Goal: Information Seeking & Learning: Get advice/opinions

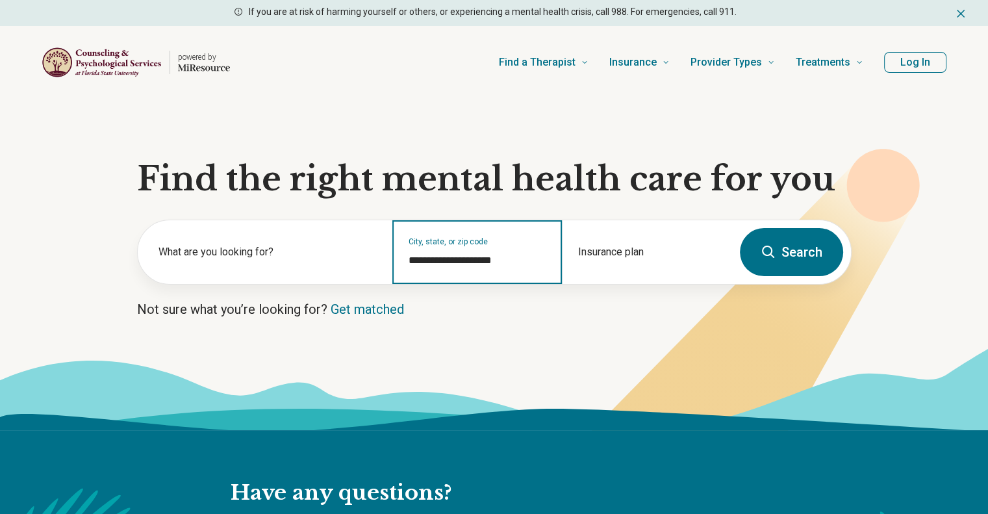
click at [498, 264] on input "**********" at bounding box center [478, 261] width 138 height 16
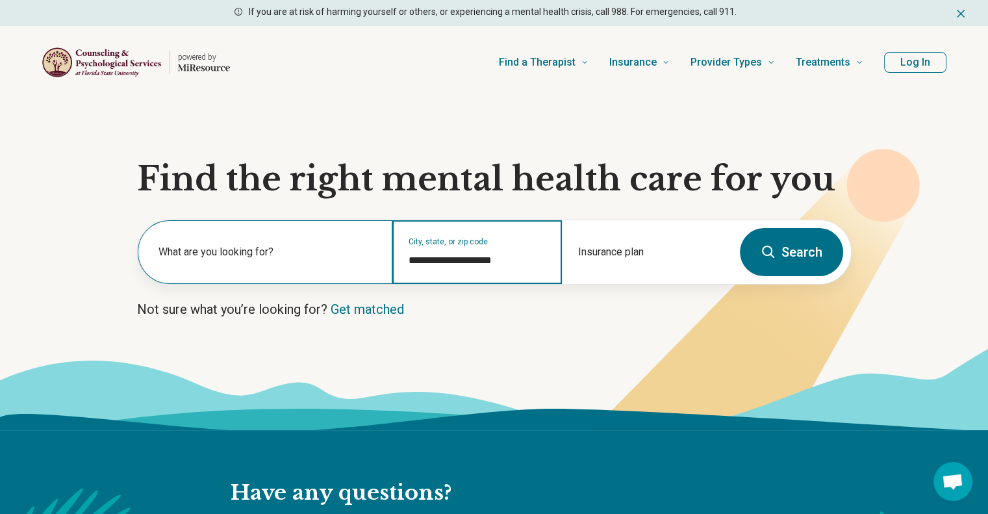
drag, startPoint x: 524, startPoint y: 262, endPoint x: 387, endPoint y: 260, distance: 137.1
click at [387, 260] on div "**********" at bounding box center [435, 252] width 594 height 64
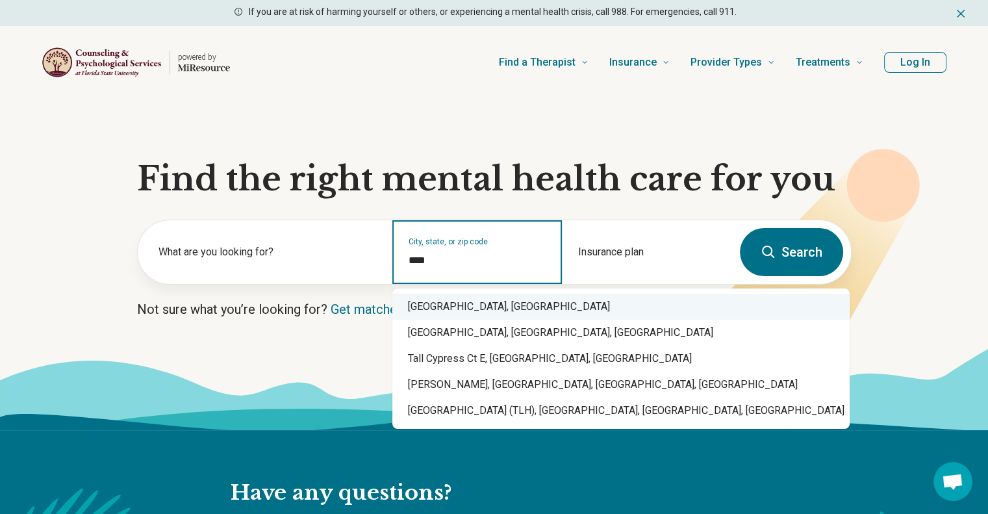
click at [491, 308] on div "Tallahassee, FL" at bounding box center [620, 307] width 457 height 26
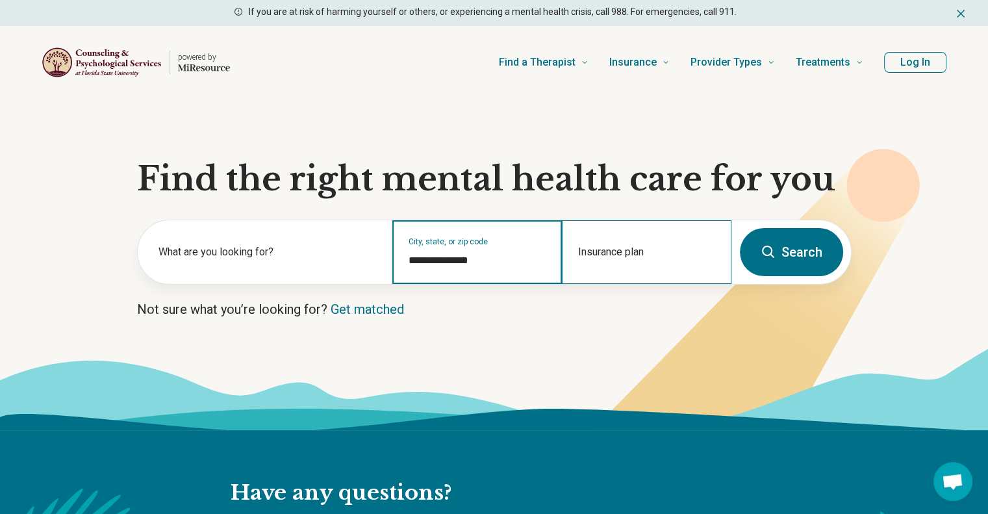
type input "**********"
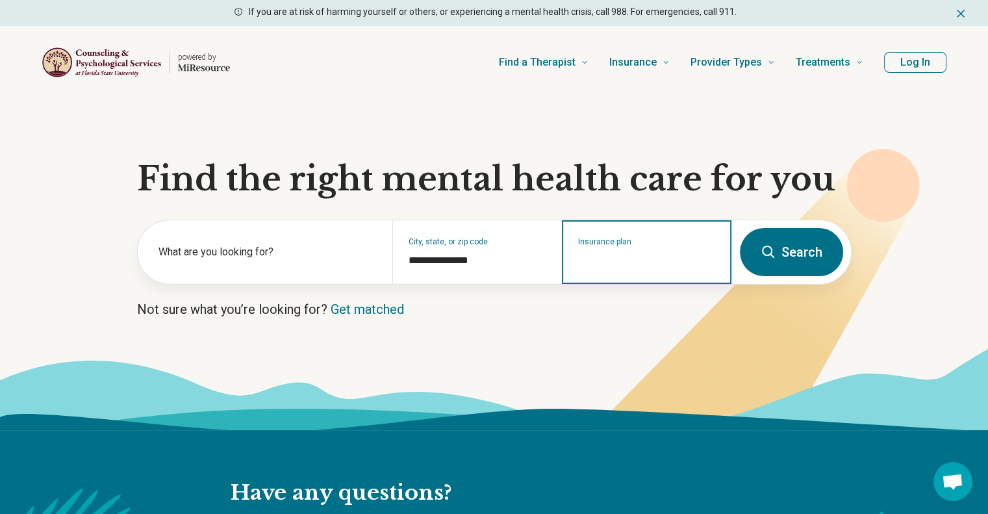
click at [633, 258] on input "Insurance plan" at bounding box center [647, 261] width 138 height 16
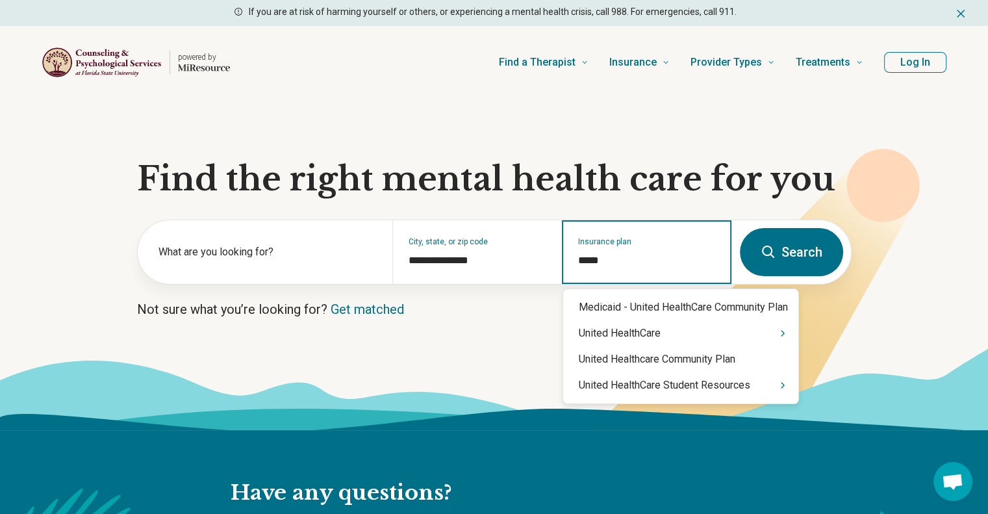
type input "******"
click at [680, 387] on div "United HealthCare Student Resources" at bounding box center [680, 385] width 235 height 26
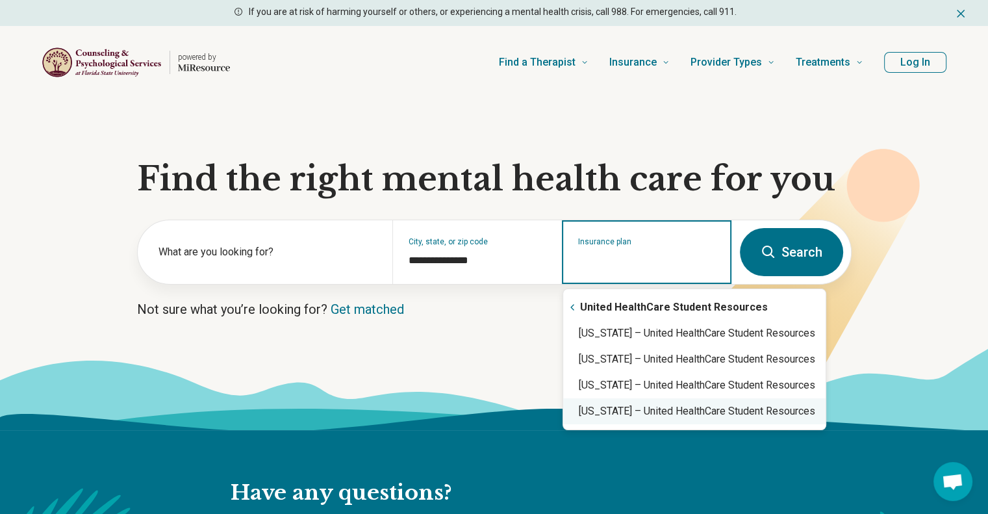
scroll to position [21, 0]
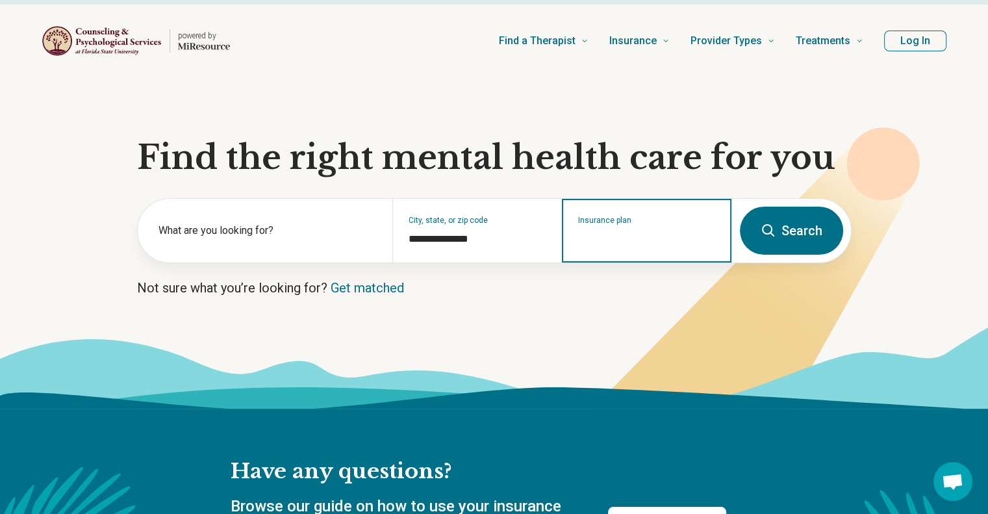
click at [637, 240] on input "Insurance plan" at bounding box center [647, 239] width 138 height 16
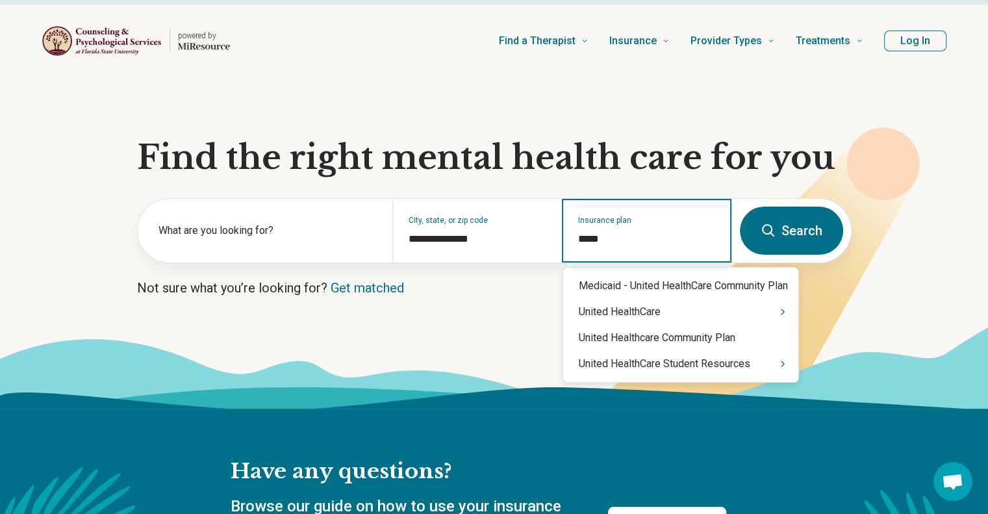
scroll to position [0, 0]
type input "******"
click at [784, 363] on icon "Suggestions" at bounding box center [783, 363] width 3 height 5
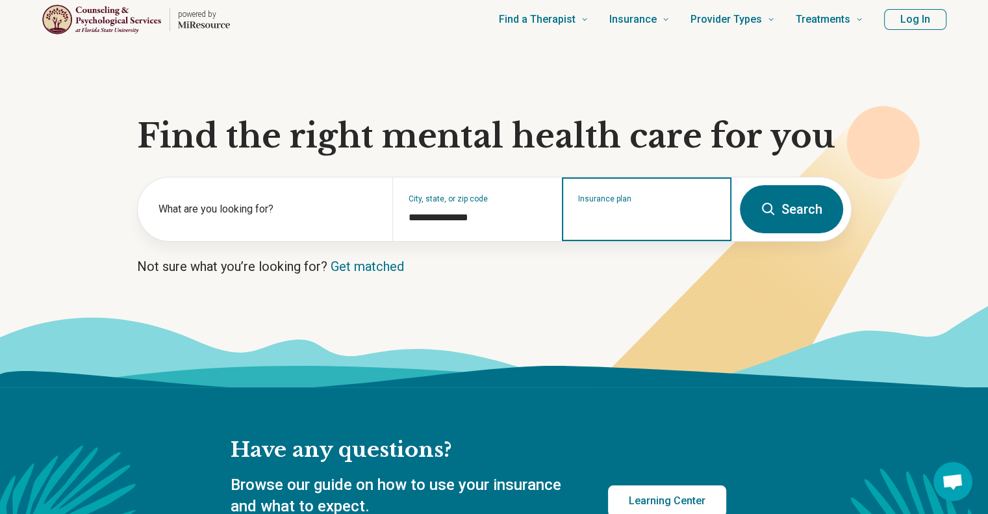
scroll to position [21, 0]
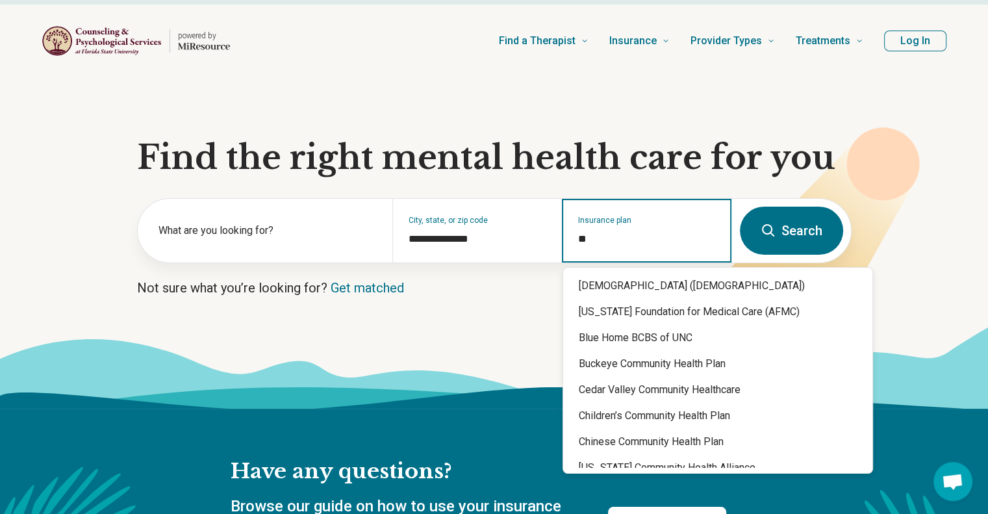
type input "***"
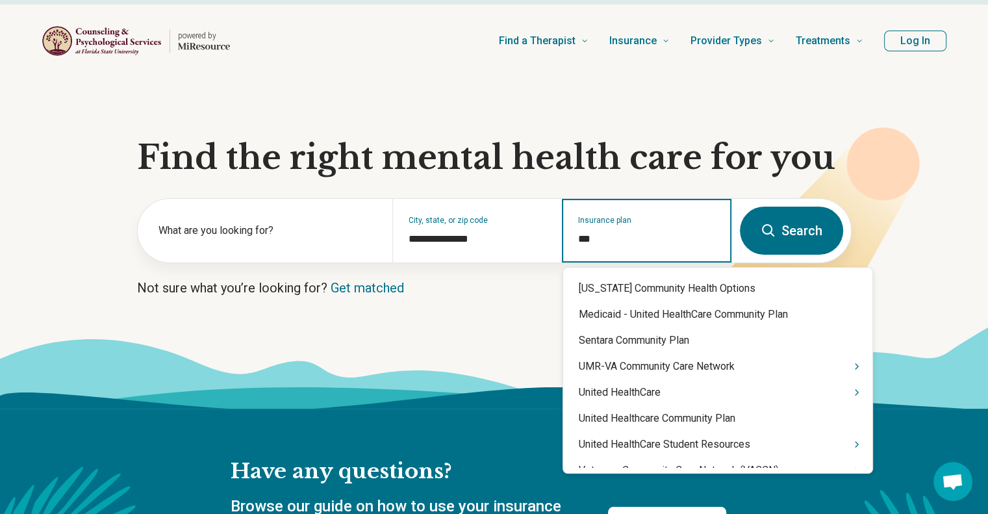
scroll to position [455, 0]
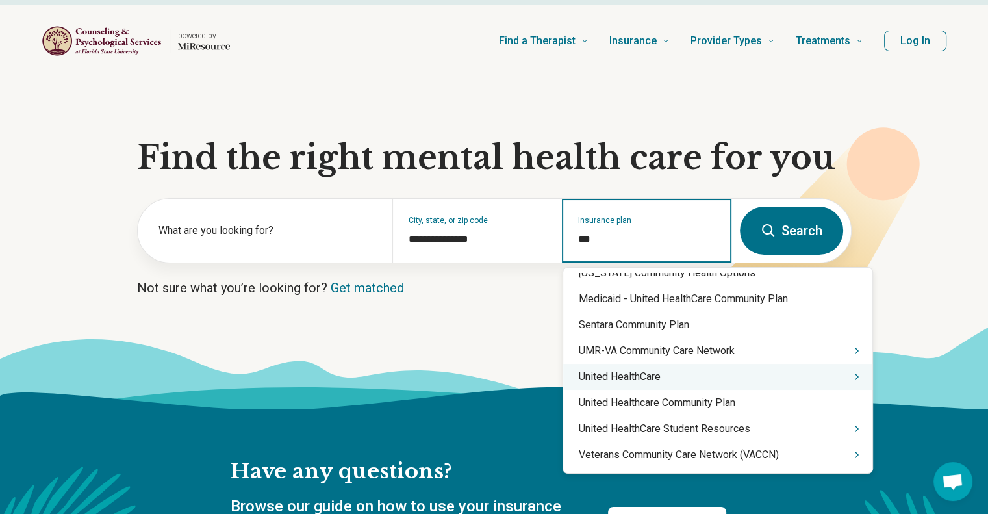
click at [783, 377] on div "United HealthCare" at bounding box center [717, 377] width 309 height 26
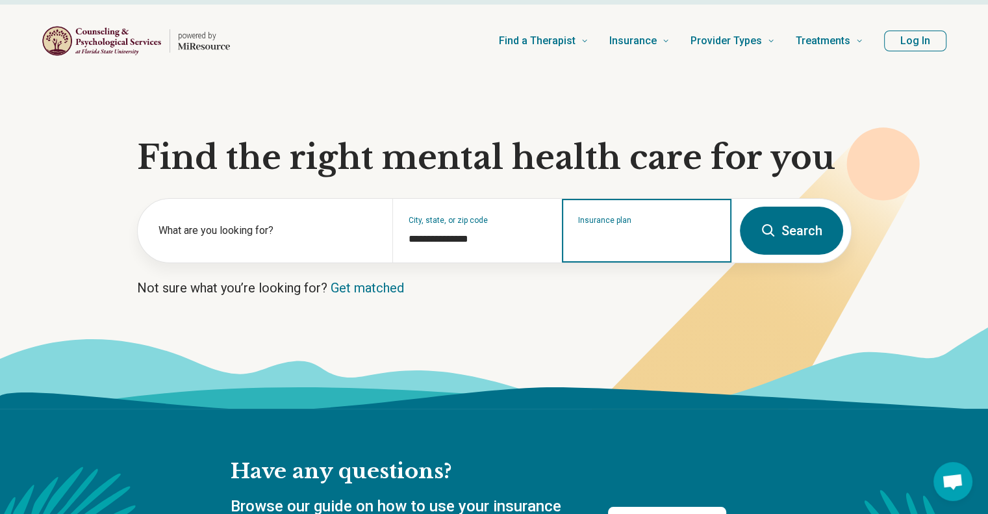
scroll to position [65, 0]
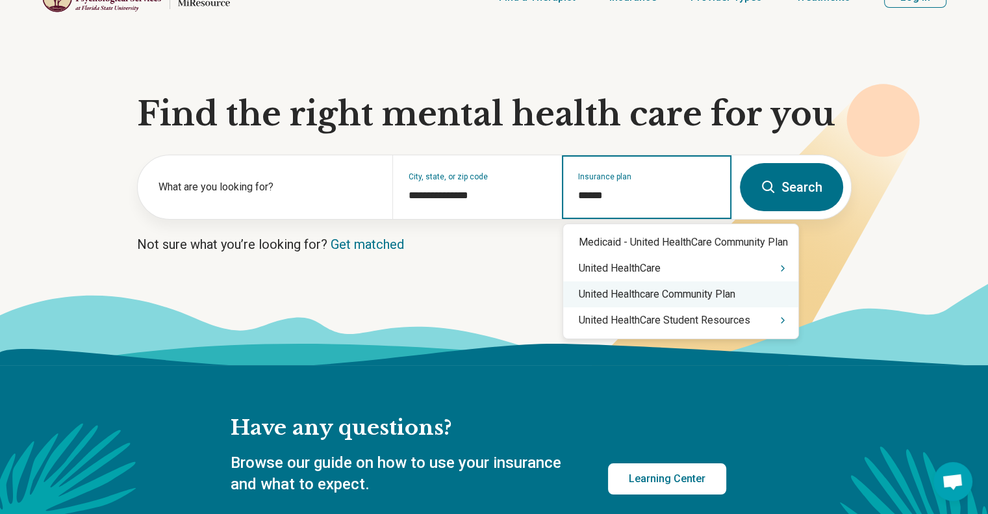
click at [673, 302] on div "United Healthcare Community Plan" at bounding box center [680, 294] width 235 height 26
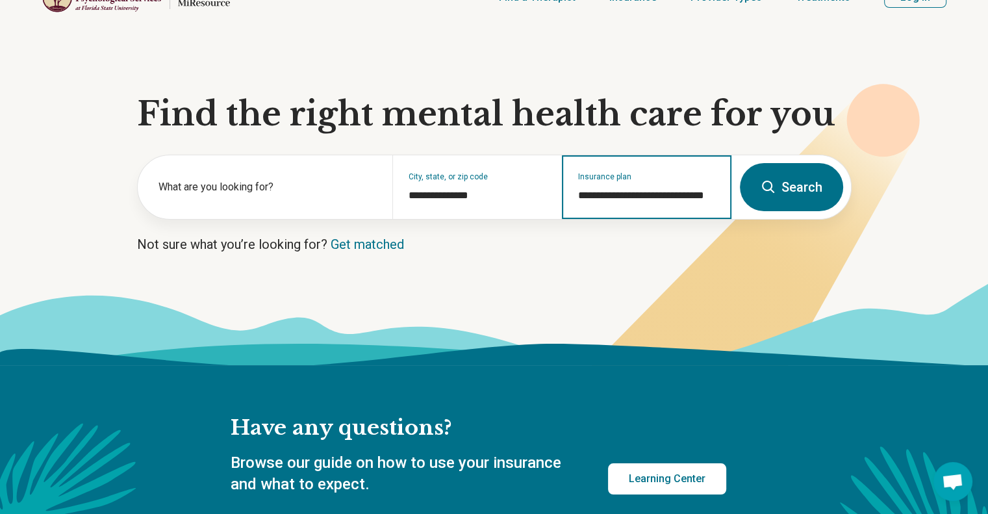
click at [681, 194] on input "**********" at bounding box center [647, 196] width 138 height 16
drag, startPoint x: 718, startPoint y: 196, endPoint x: 645, endPoint y: 199, distance: 72.9
click at [645, 199] on div "**********" at bounding box center [647, 187] width 170 height 64
drag, startPoint x: 665, startPoint y: 193, endPoint x: 717, endPoint y: 197, distance: 52.8
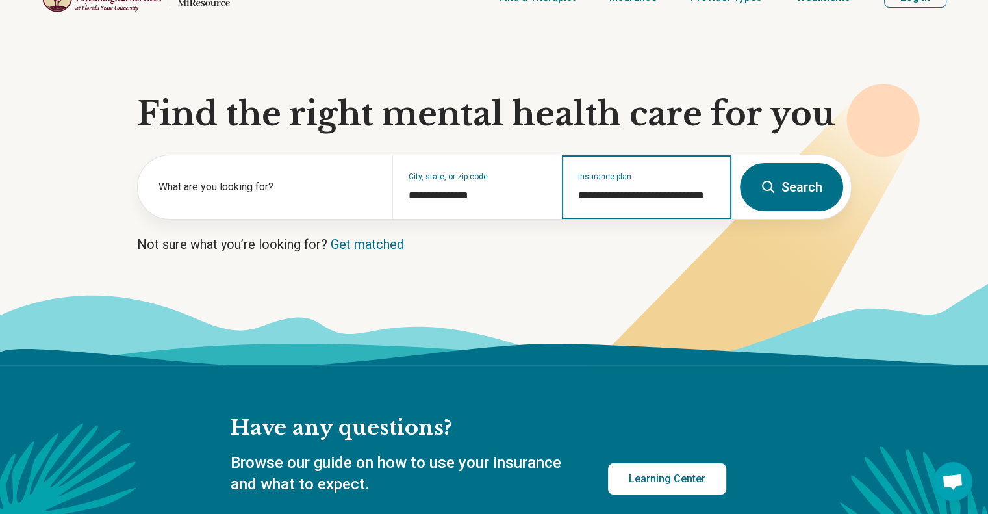
click at [717, 197] on div "**********" at bounding box center [647, 187] width 170 height 64
type input "**********"
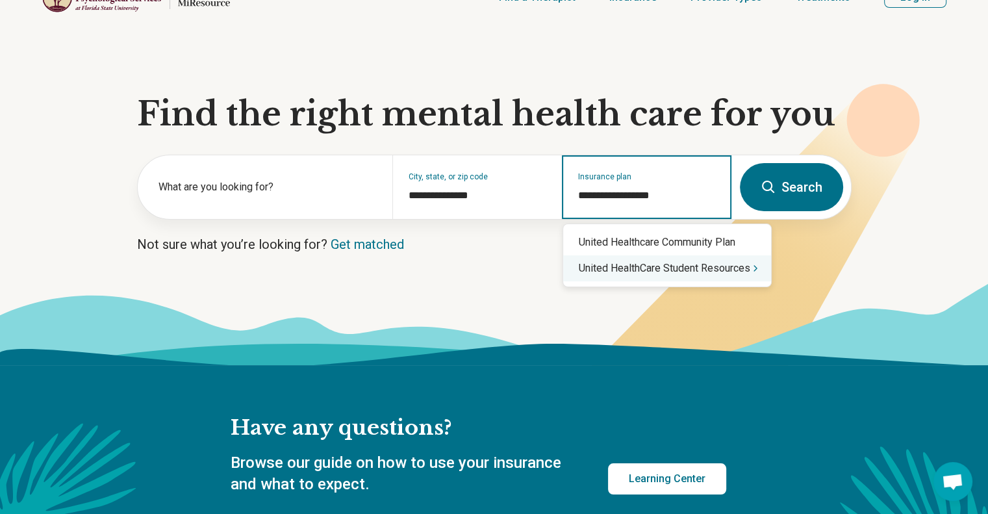
click at [736, 274] on div "United HealthCare Student Resources" at bounding box center [667, 268] width 208 height 26
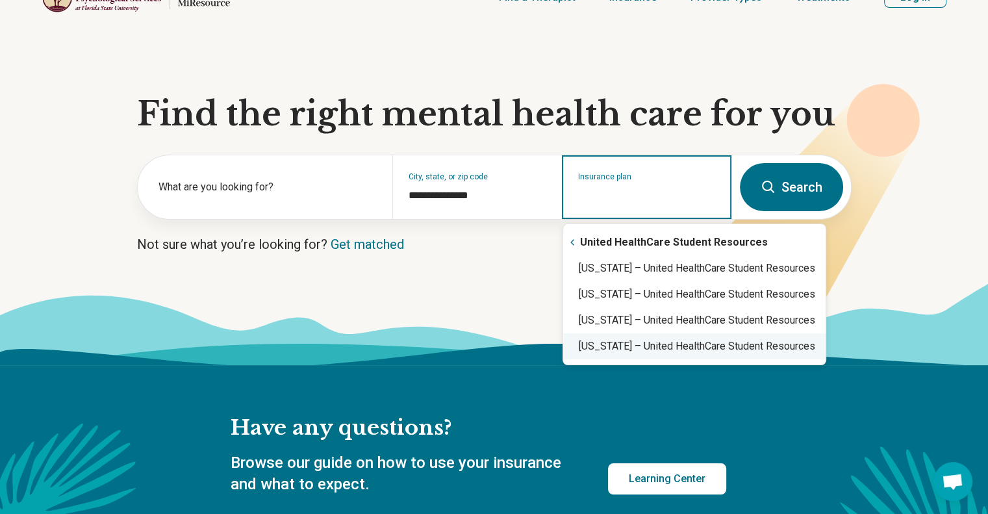
click at [666, 346] on div "Virginia – United HealthCare Student Resources" at bounding box center [694, 346] width 262 height 26
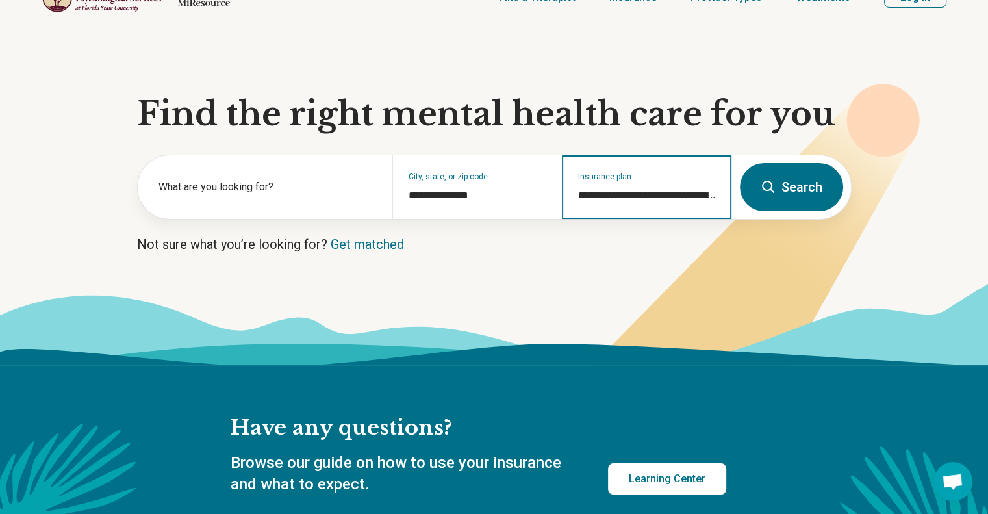
type input "**********"
click at [792, 191] on button "Search" at bounding box center [791, 187] width 103 height 48
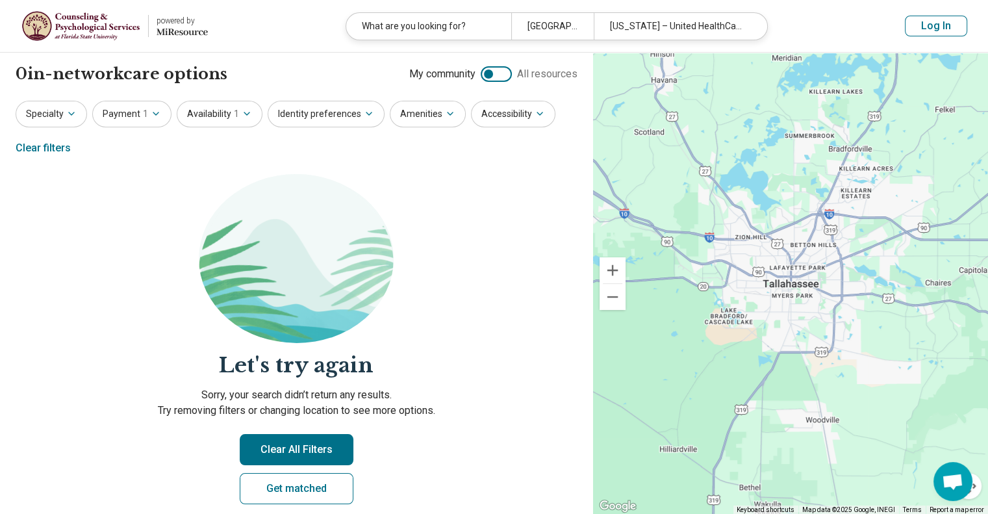
click at [498, 74] on div at bounding box center [496, 74] width 31 height 16
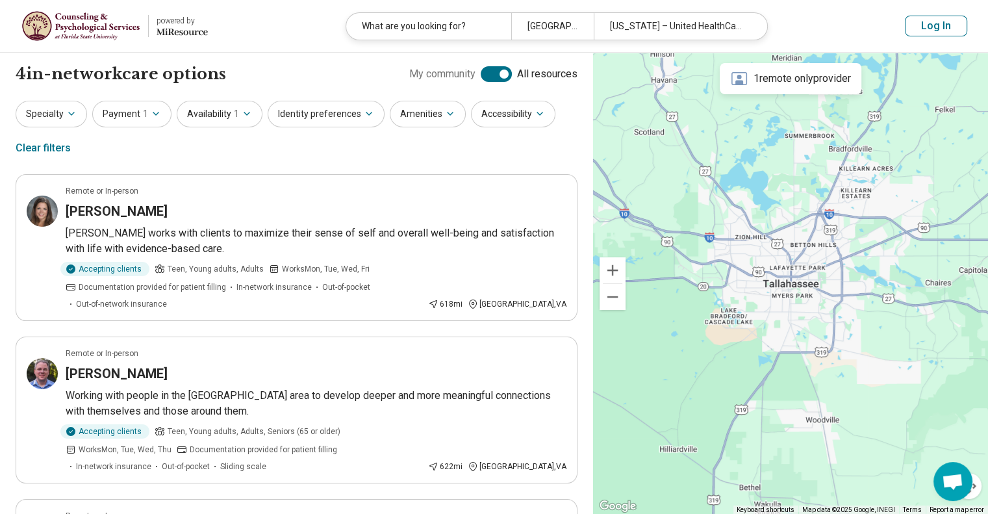
scroll to position [65, 0]
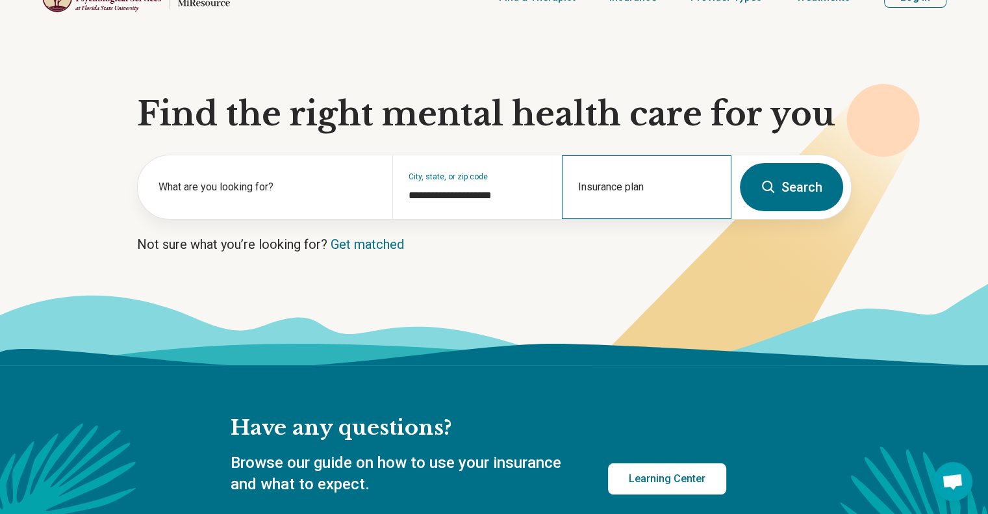
click at [661, 183] on div "Insurance plan" at bounding box center [647, 187] width 170 height 64
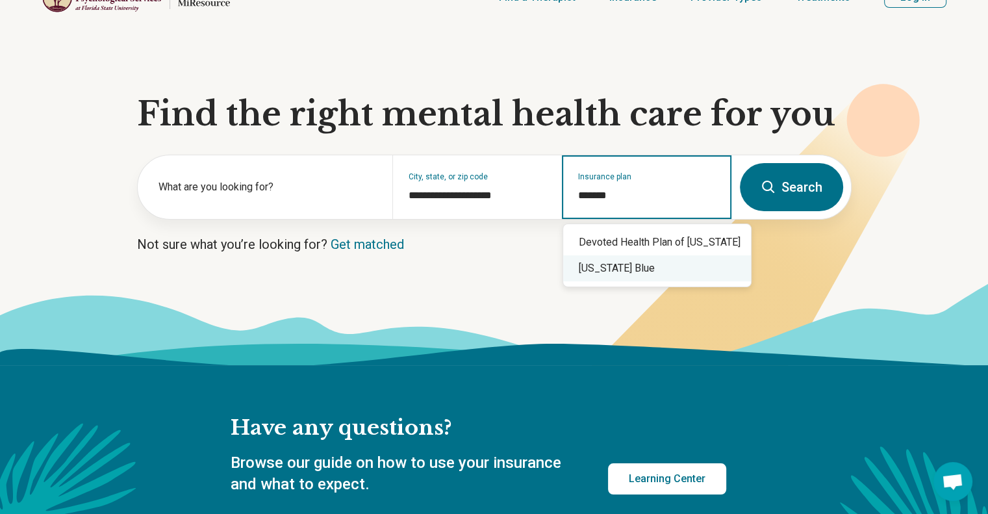
click at [618, 270] on div "Florida Blue" at bounding box center [657, 268] width 188 height 26
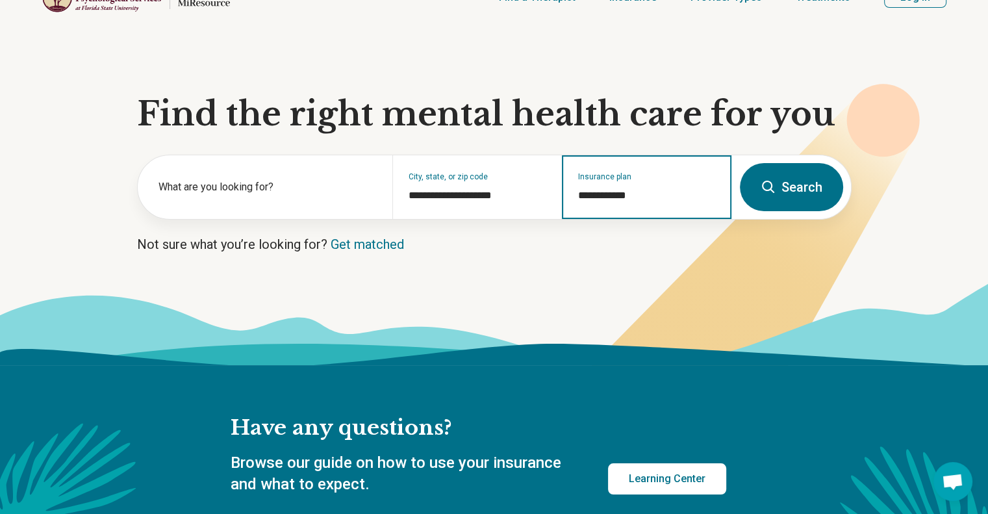
type input "**********"
click at [782, 192] on button "Search" at bounding box center [791, 187] width 103 height 48
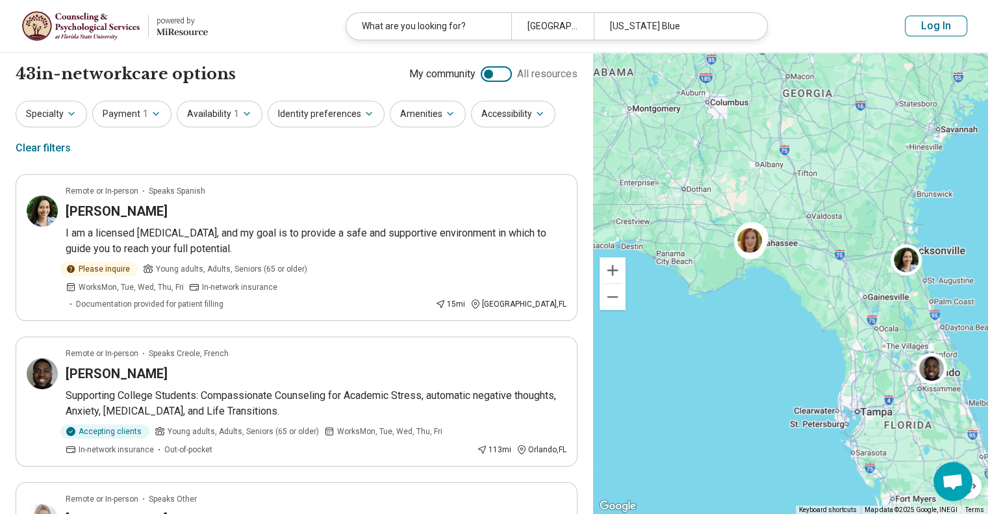
drag, startPoint x: 677, startPoint y: 233, endPoint x: 836, endPoint y: 205, distance: 161.7
click at [837, 205] on div "2" at bounding box center [790, 284] width 395 height 462
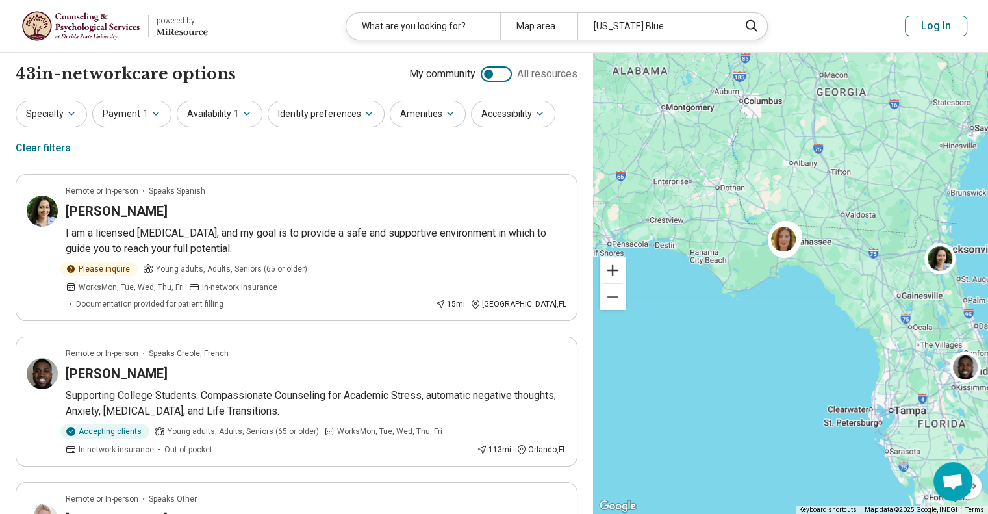
click at [616, 270] on button "Zoom in" at bounding box center [613, 270] width 26 height 26
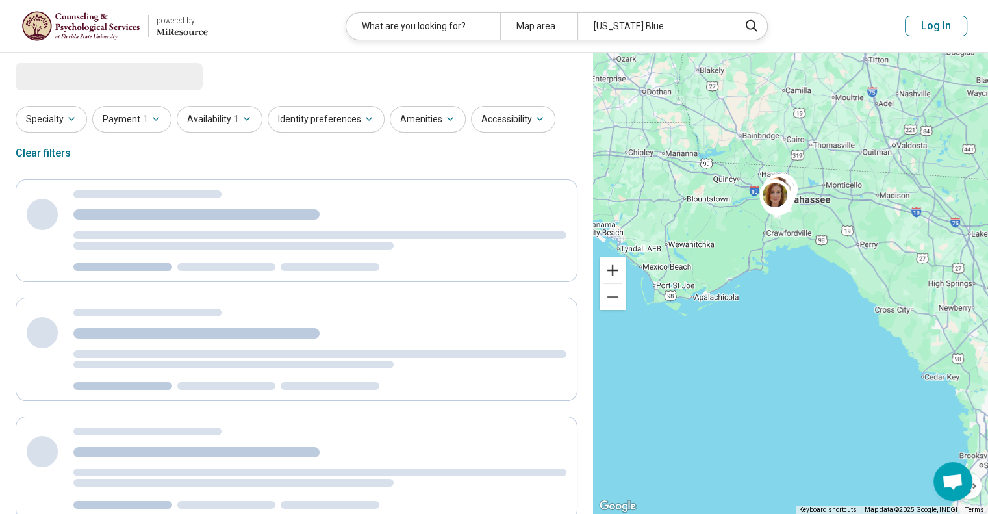
click at [616, 270] on button "Zoom in" at bounding box center [613, 270] width 26 height 26
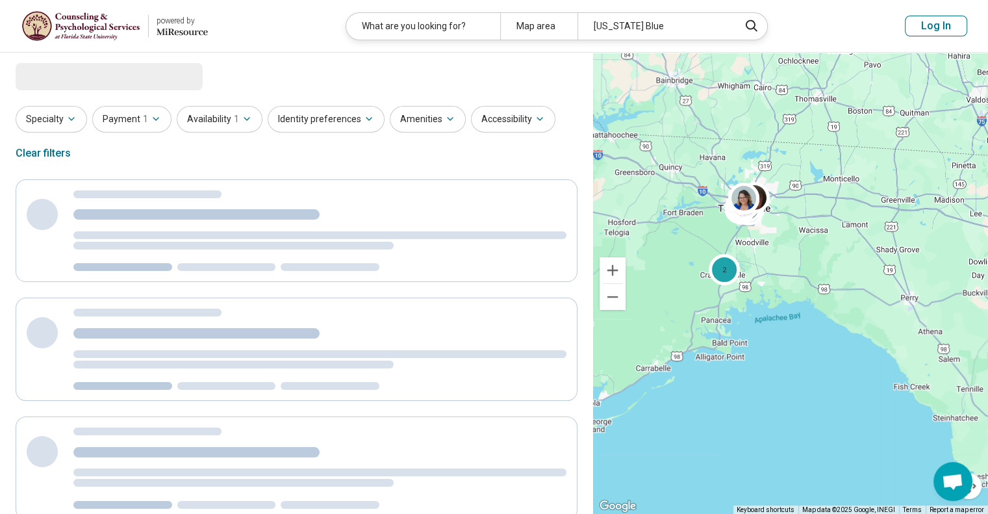
drag, startPoint x: 778, startPoint y: 166, endPoint x: 760, endPoint y: 266, distance: 101.6
click at [760, 266] on div "2 2" at bounding box center [790, 284] width 395 height 462
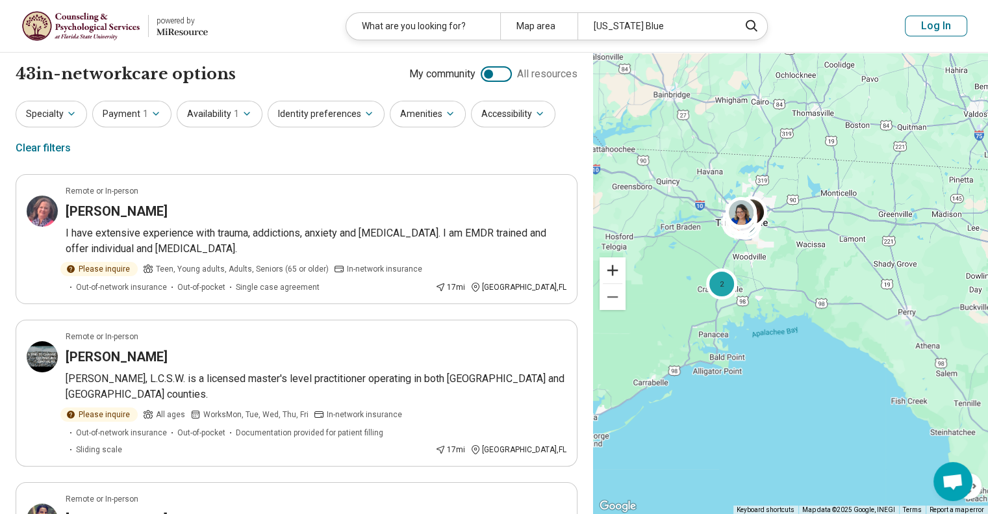
click at [611, 270] on button "Zoom in" at bounding box center [613, 270] width 26 height 26
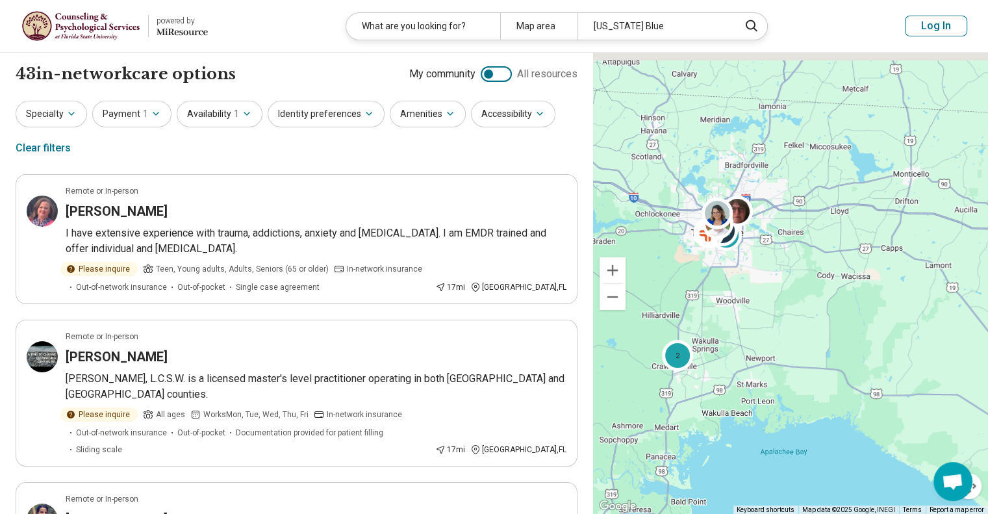
drag, startPoint x: 748, startPoint y: 223, endPoint x: 802, endPoint y: 342, distance: 131.1
click at [798, 342] on div "2 2" at bounding box center [790, 284] width 395 height 462
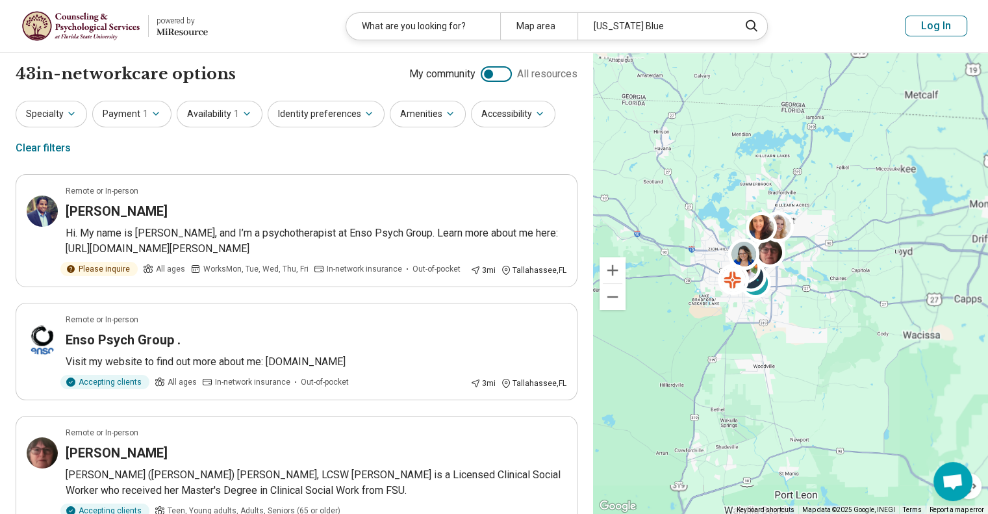
click at [613, 272] on button "Zoom in" at bounding box center [613, 270] width 26 height 26
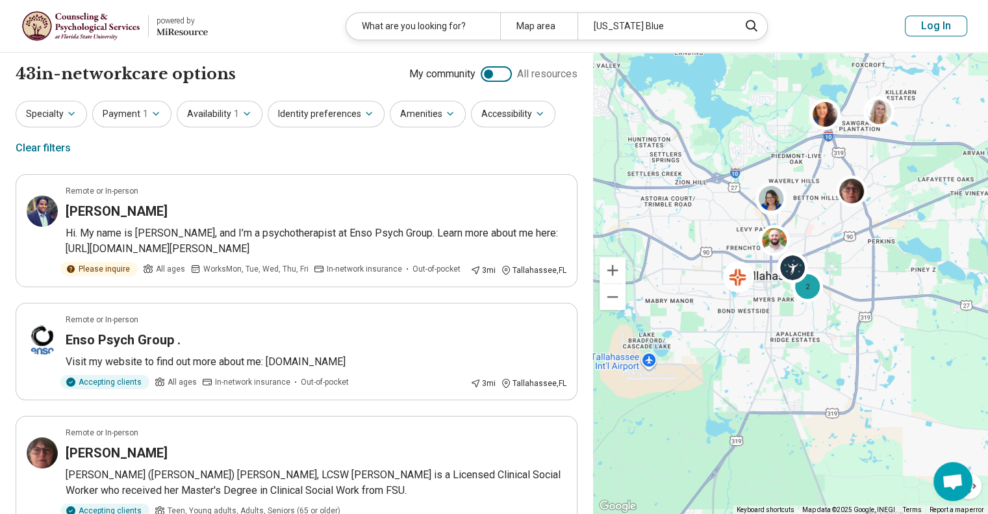
drag, startPoint x: 748, startPoint y: 300, endPoint x: 876, endPoint y: 309, distance: 127.6
click at [876, 309] on div "2" at bounding box center [790, 284] width 395 height 462
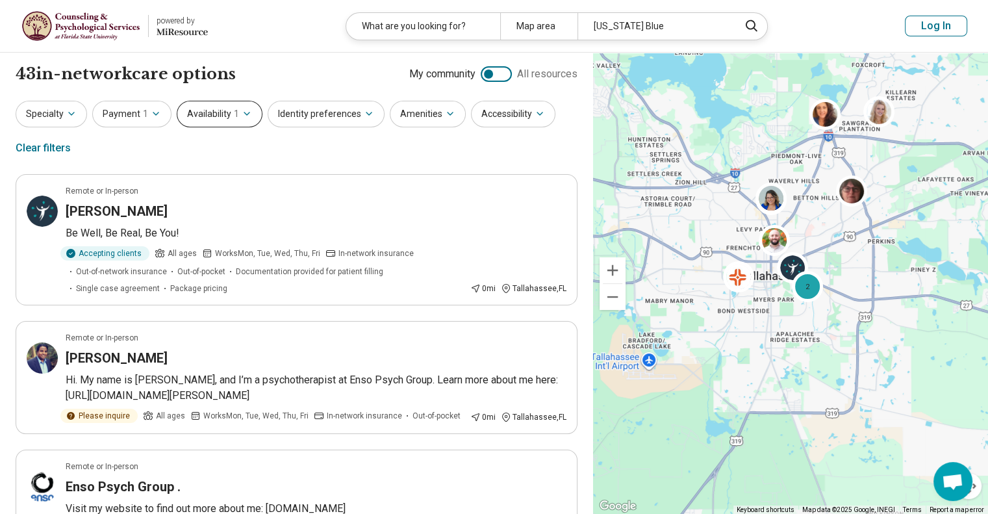
click at [242, 116] on icon "button" at bounding box center [247, 113] width 10 height 10
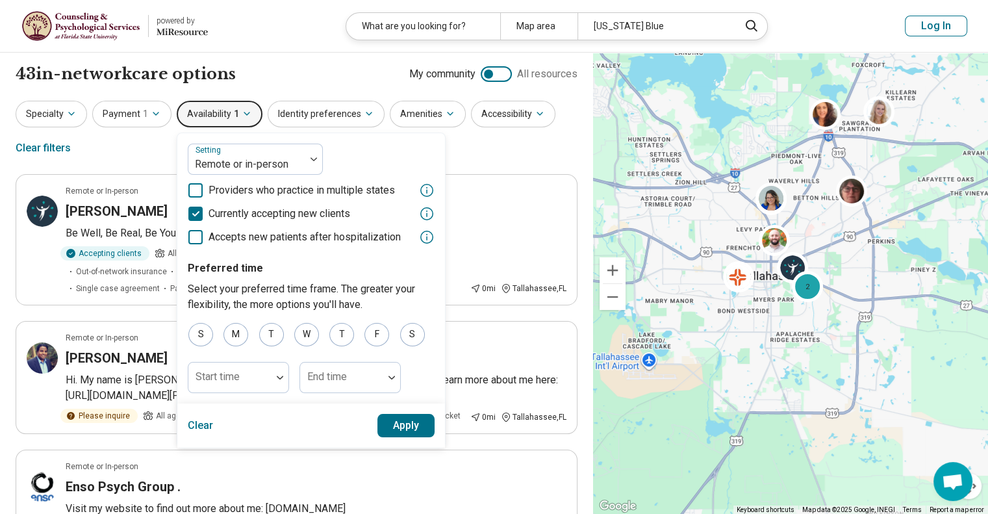
click at [242, 116] on icon "button" at bounding box center [247, 113] width 10 height 10
click at [242, 110] on icon "button" at bounding box center [247, 113] width 10 height 10
click at [481, 157] on div "Specialty Payment 1 Availability 1 Setting Remote or in-person Providers who pr…" at bounding box center [297, 132] width 562 height 63
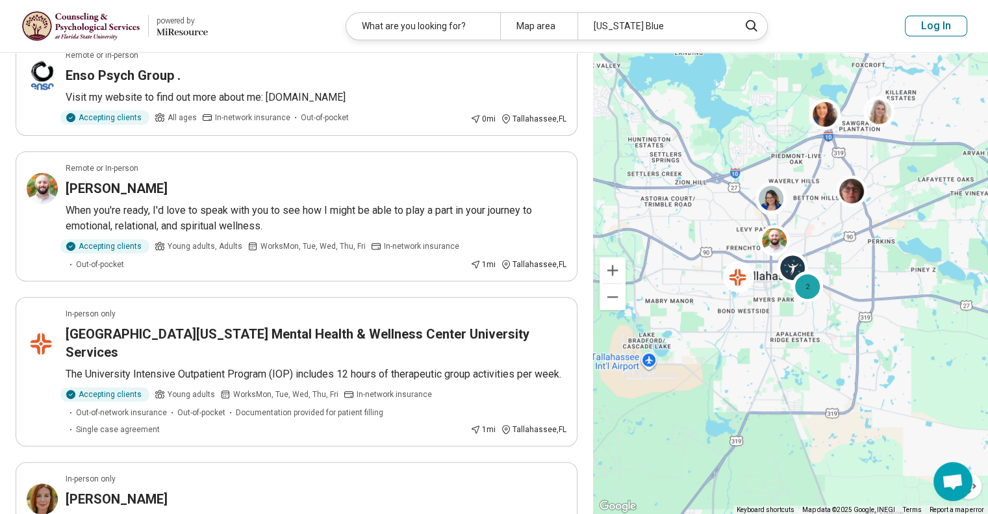
scroll to position [390, 0]
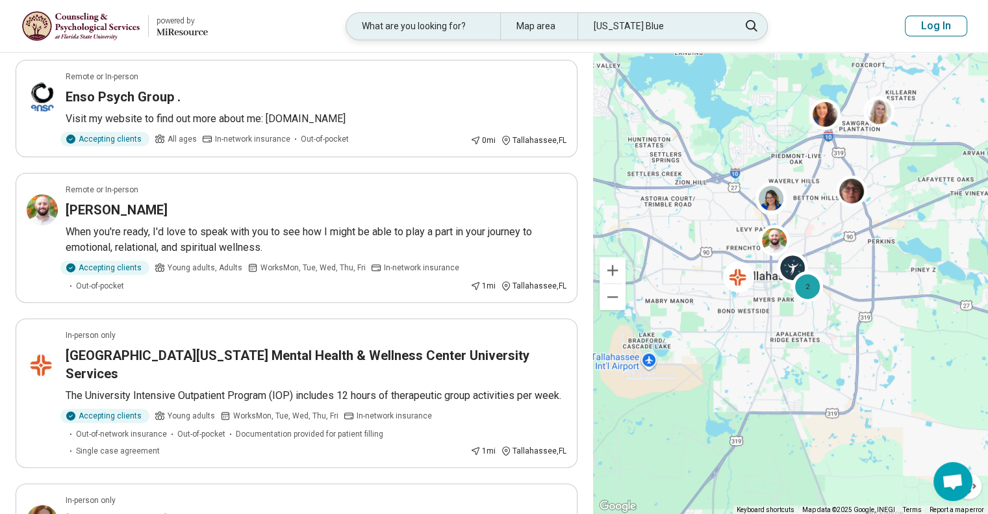
click at [545, 29] on div "Map area" at bounding box center [538, 26] width 77 height 27
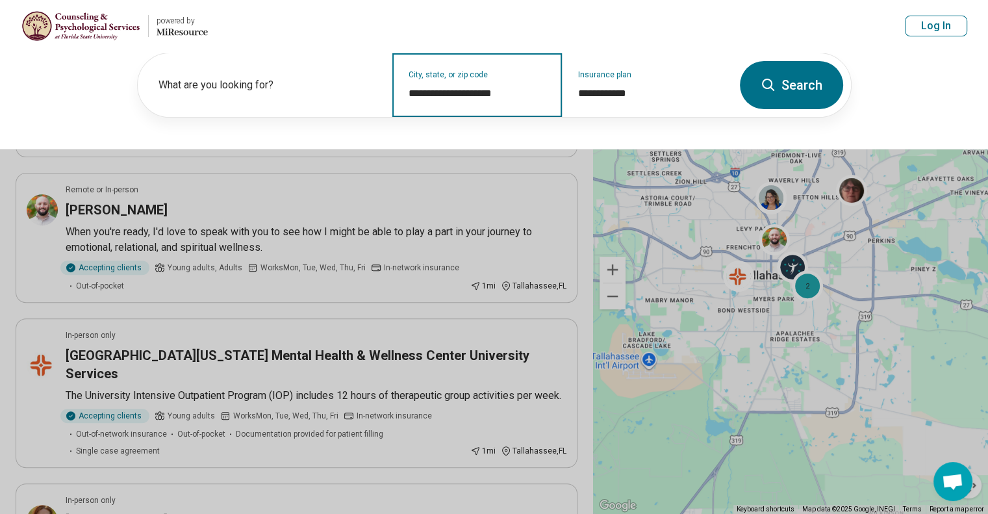
click at [542, 99] on input "**********" at bounding box center [478, 94] width 138 height 16
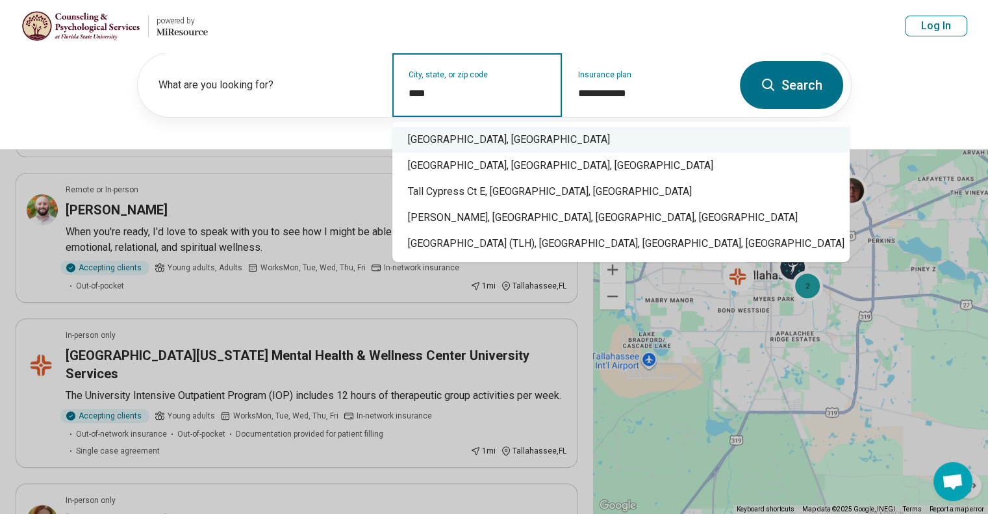
click at [437, 141] on div "Tallahassee, FL" at bounding box center [620, 140] width 457 height 26
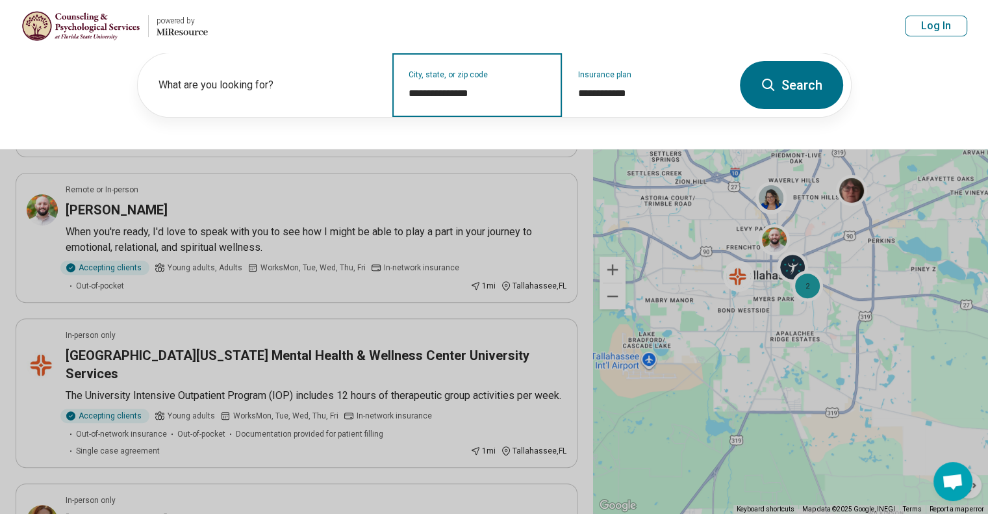
type input "**********"
click at [802, 94] on button "Search" at bounding box center [791, 85] width 103 height 48
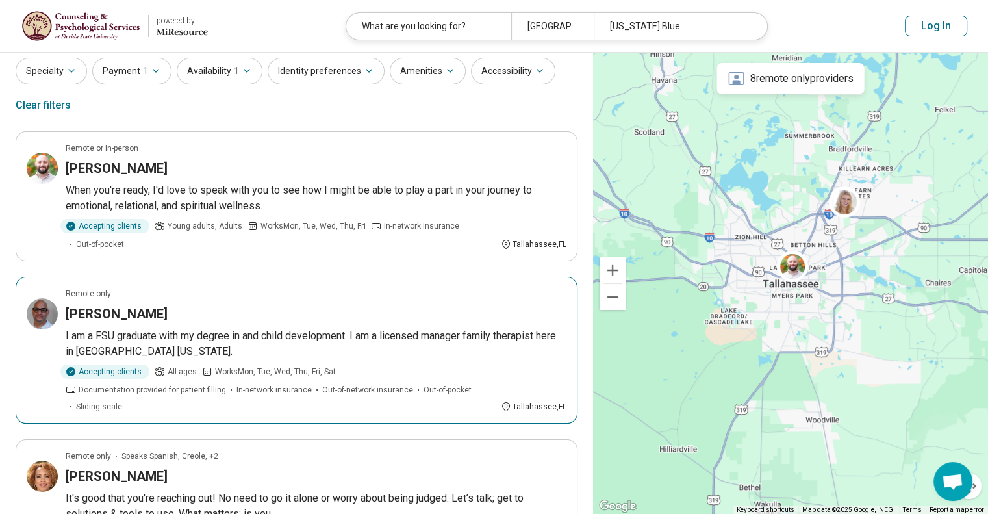
scroll to position [21, 0]
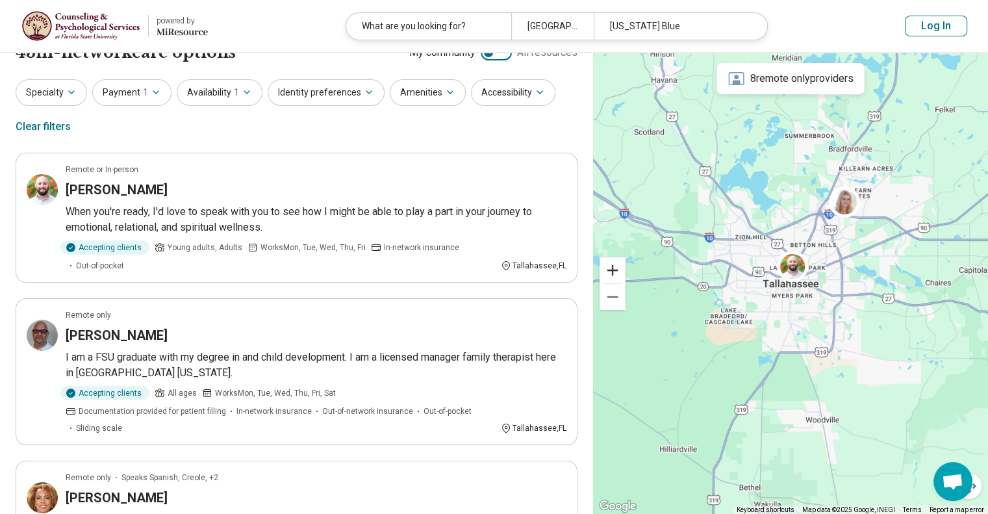
click at [611, 264] on button "Zoom in" at bounding box center [613, 270] width 26 height 26
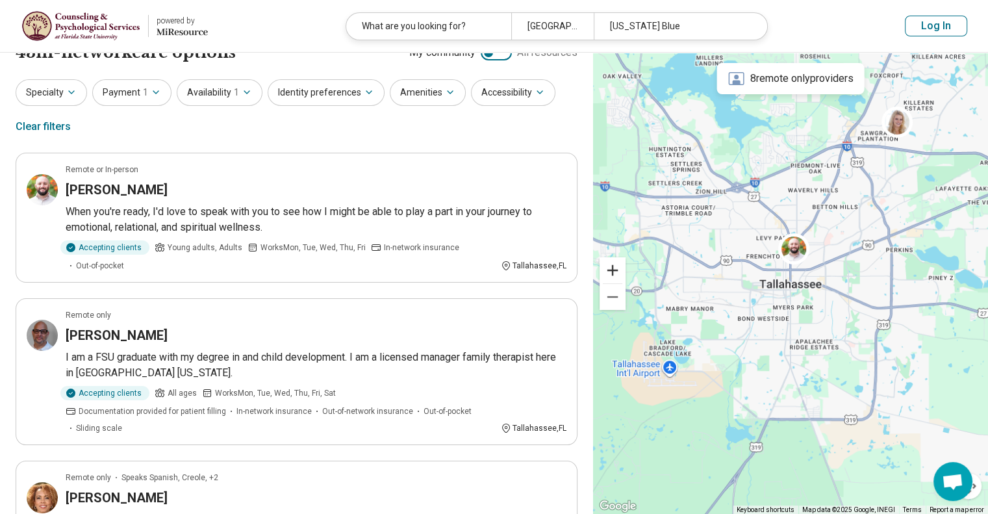
scroll to position [0, 0]
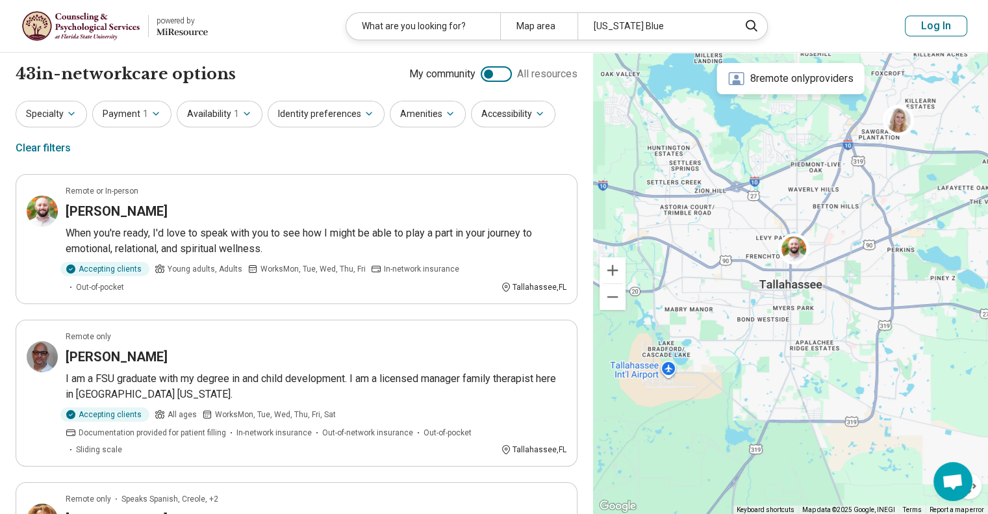
click at [500, 73] on div at bounding box center [496, 74] width 31 height 16
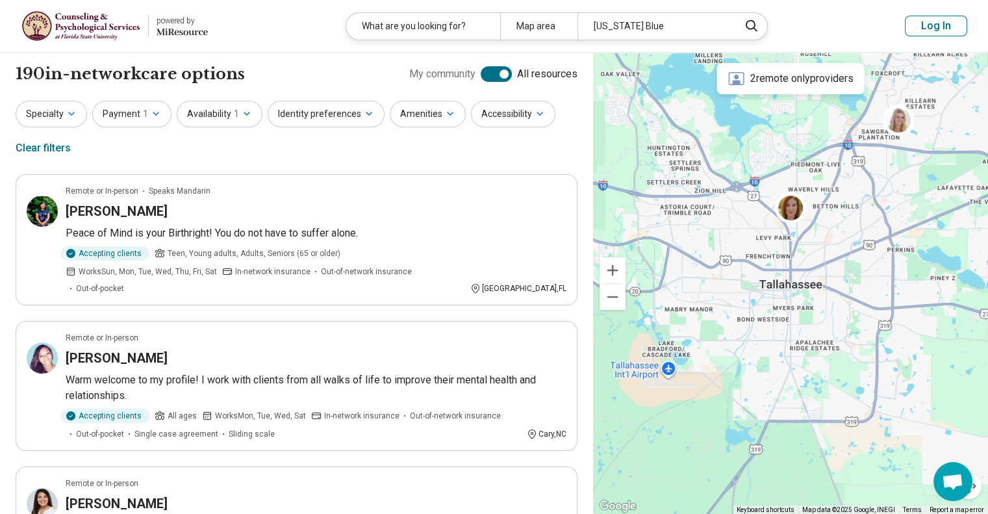
click at [488, 77] on div at bounding box center [496, 74] width 31 height 16
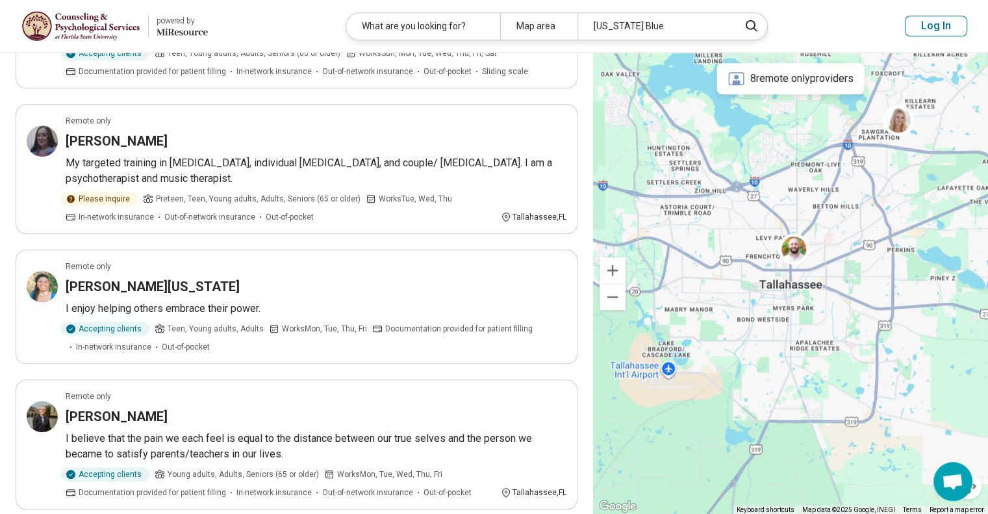
scroll to position [1262, 0]
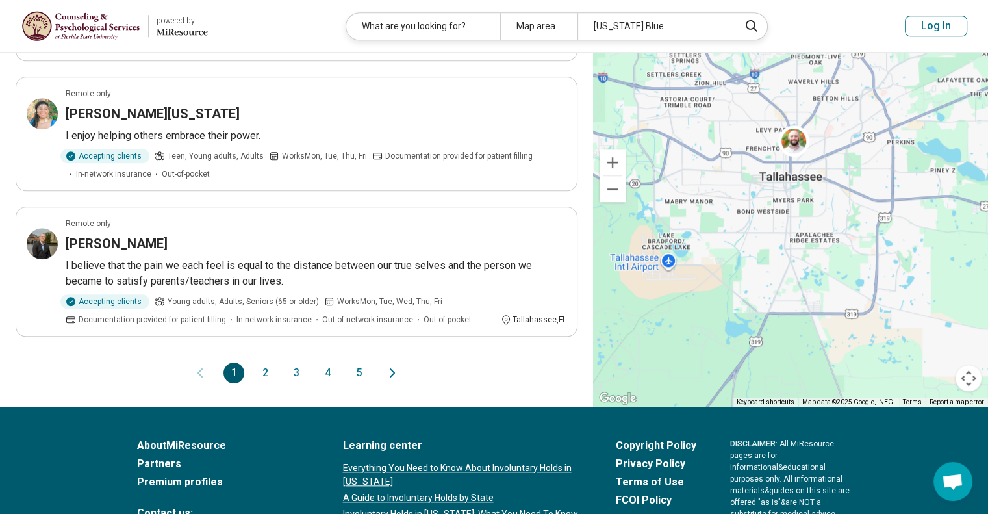
click at [267, 363] on button "2" at bounding box center [265, 373] width 21 height 21
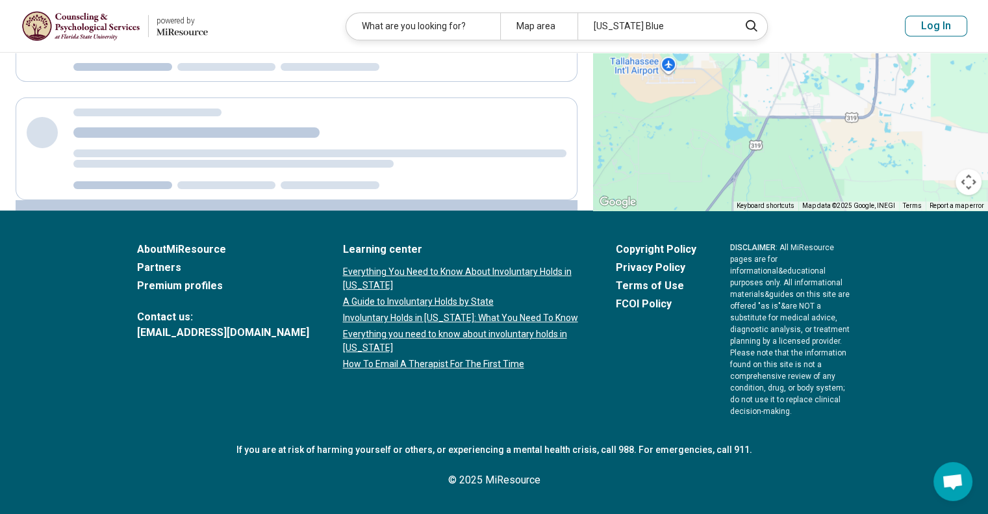
scroll to position [0, 0]
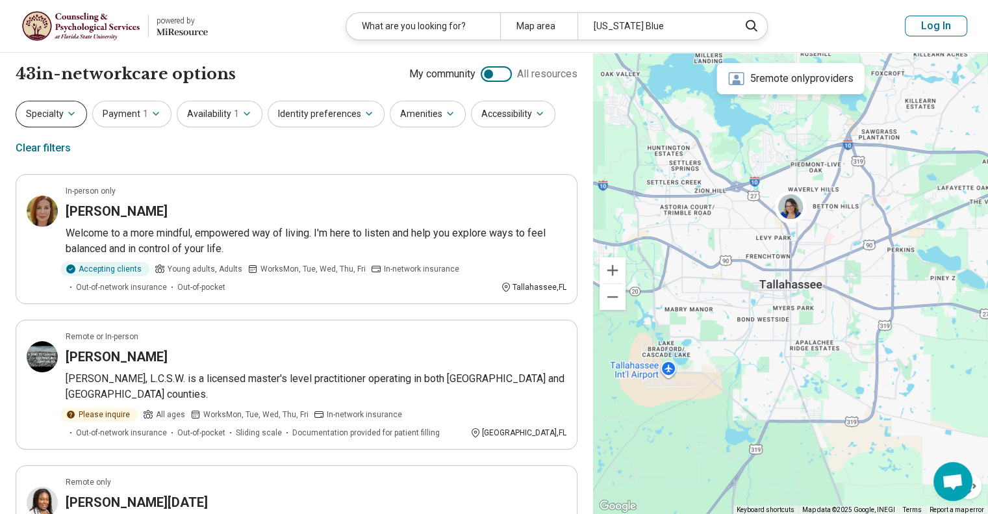
click at [70, 119] on button "Specialty" at bounding box center [51, 114] width 71 height 27
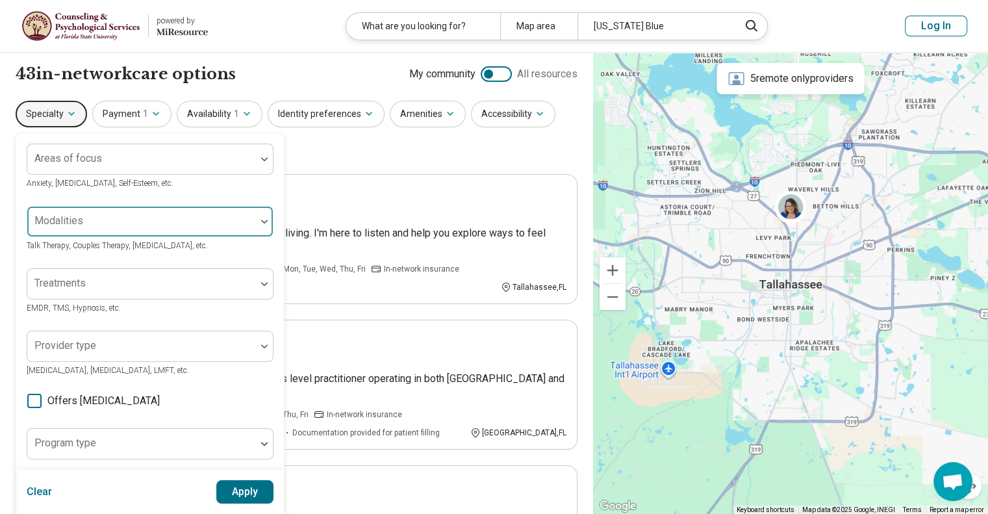
click at [253, 225] on div at bounding box center [141, 221] width 229 height 29
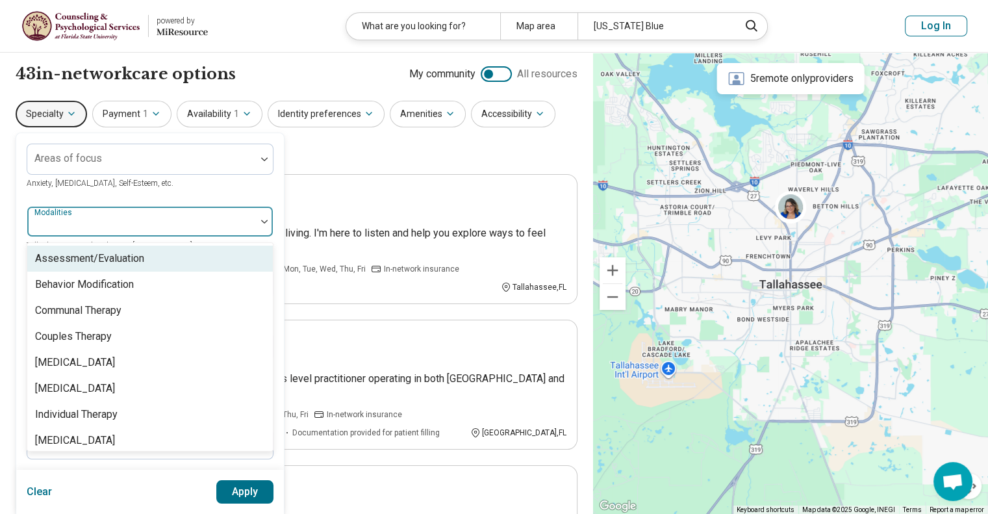
click at [202, 186] on div "Areas of focus Anxiety, Depression, Self-Esteem, etc." at bounding box center [150, 167] width 247 height 47
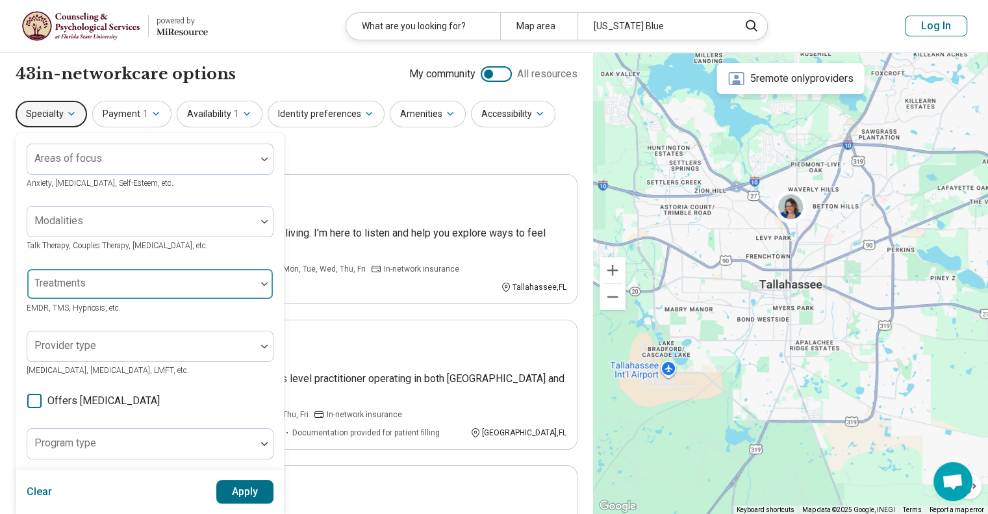
click at [233, 285] on div at bounding box center [141, 289] width 218 height 18
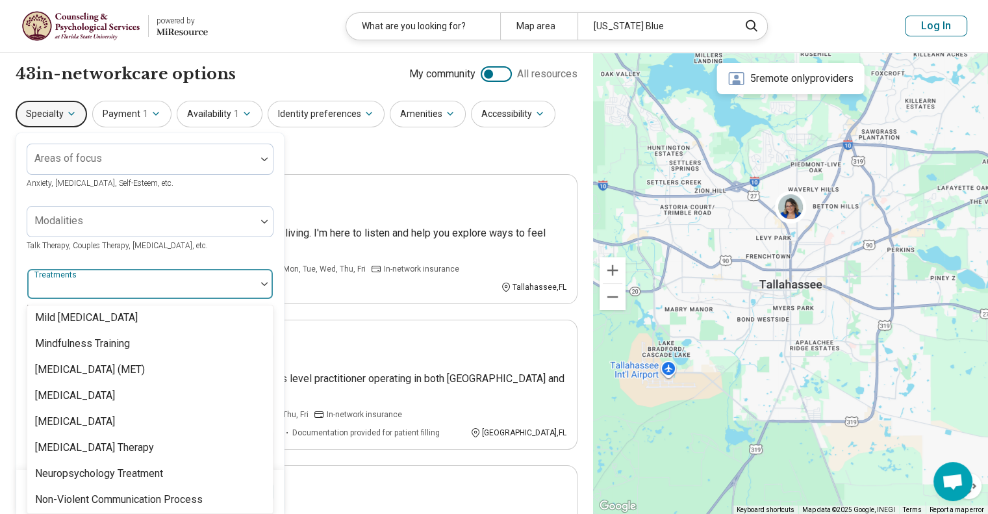
scroll to position [1840, 0]
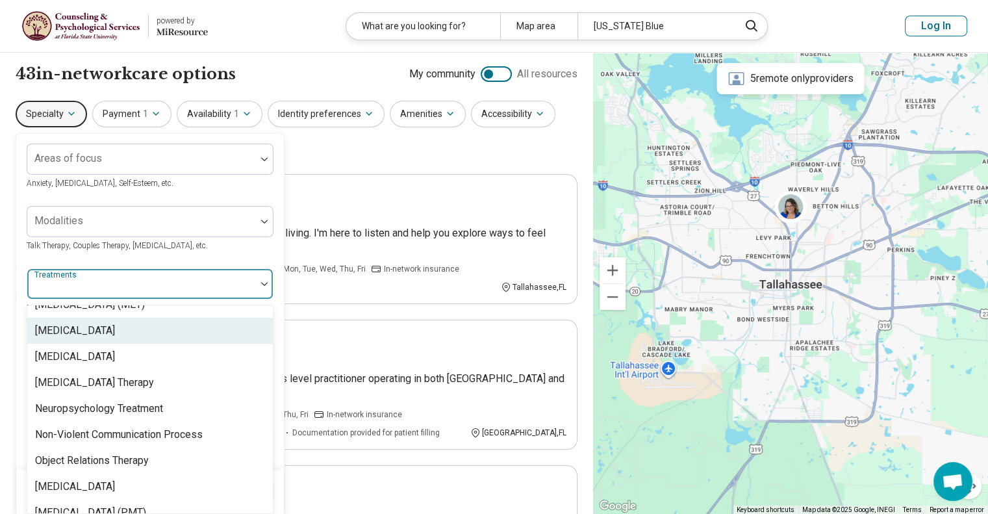
click at [21, 259] on div "Areas of focus Anxiety, Depression, Self-Esteem, etc. Modalities Talk Therapy, …" at bounding box center [150, 397] width 268 height 529
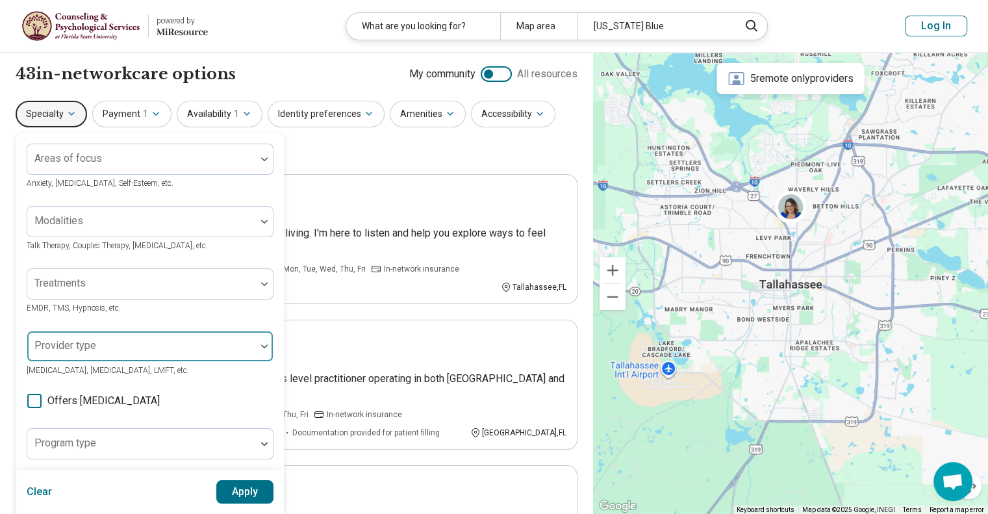
click at [213, 348] on div at bounding box center [141, 351] width 218 height 18
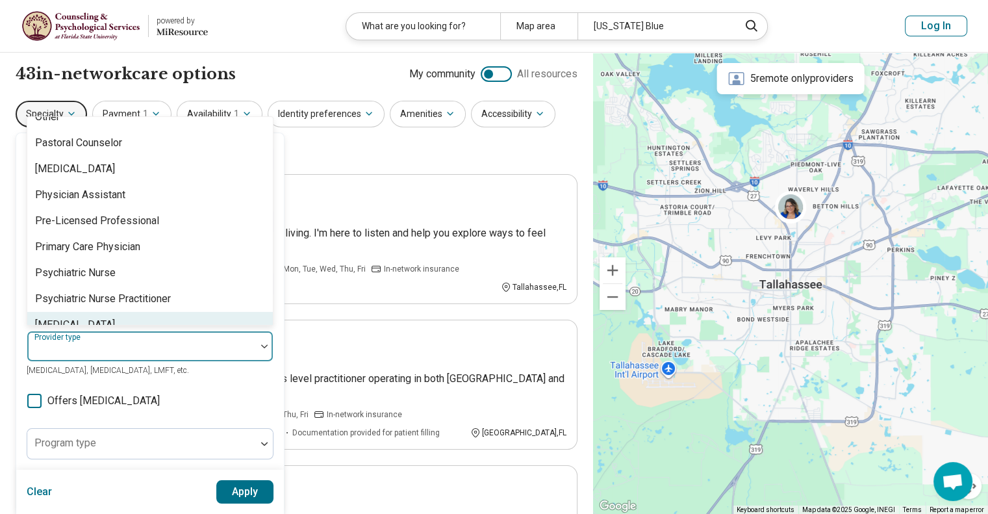
scroll to position [1602, 0]
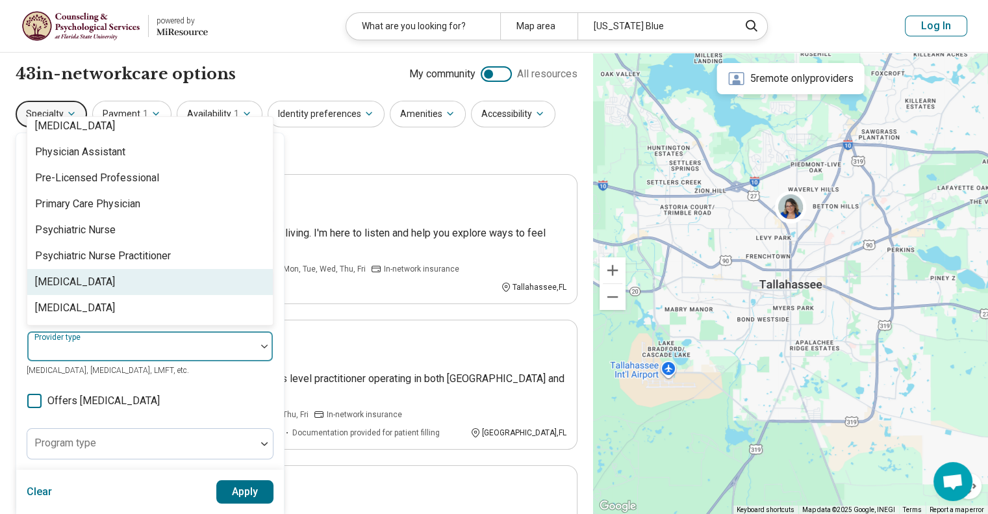
click at [192, 269] on div "[MEDICAL_DATA]" at bounding box center [150, 282] width 246 height 26
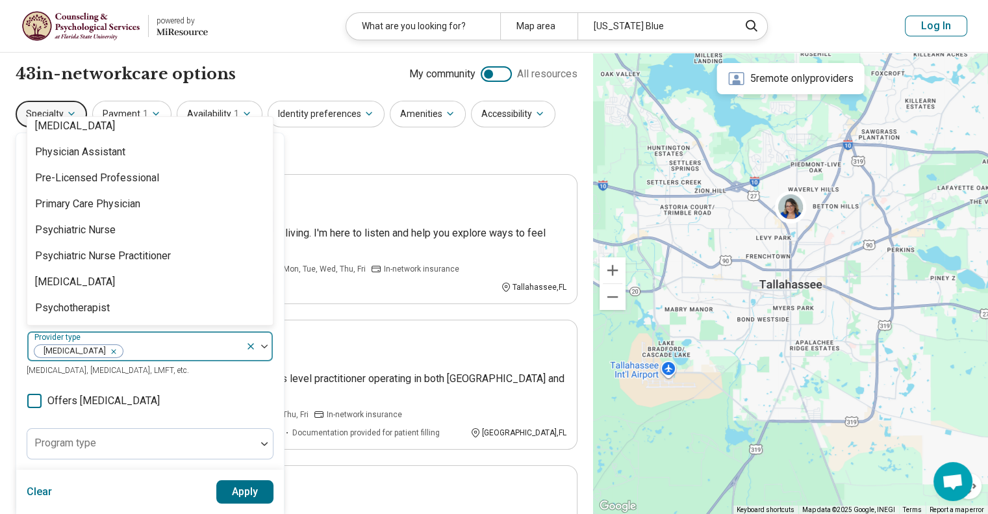
click at [245, 487] on button "Apply" at bounding box center [245, 491] width 58 height 23
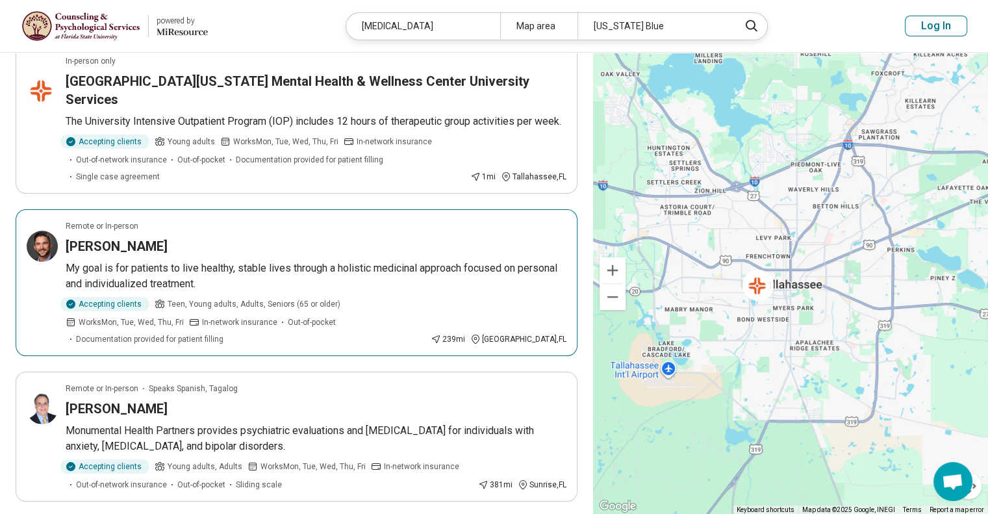
scroll to position [151, 0]
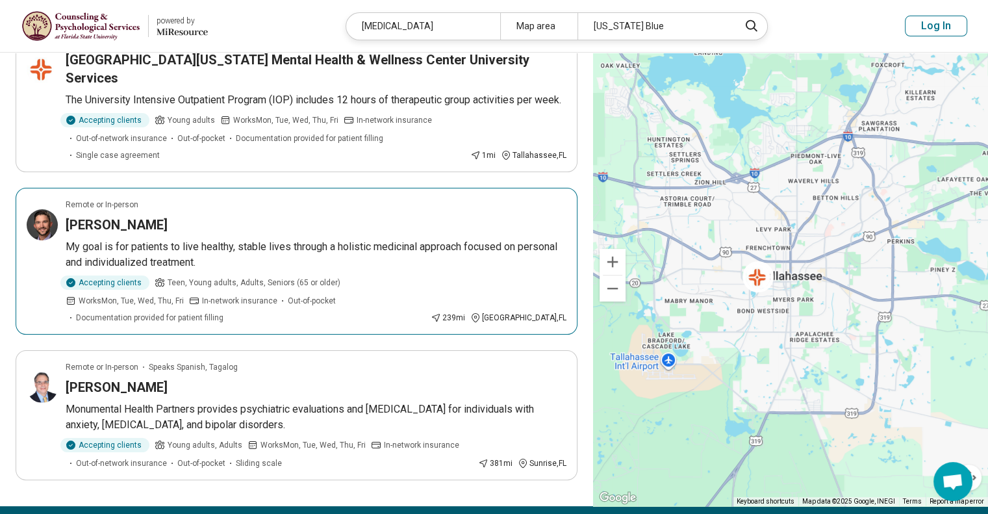
drag, startPoint x: 264, startPoint y: 223, endPoint x: 146, endPoint y: 207, distance: 120.0
click at [146, 239] on p "My goal is for patients to live healthy, stable lives through a holistic medici…" at bounding box center [316, 254] width 501 height 31
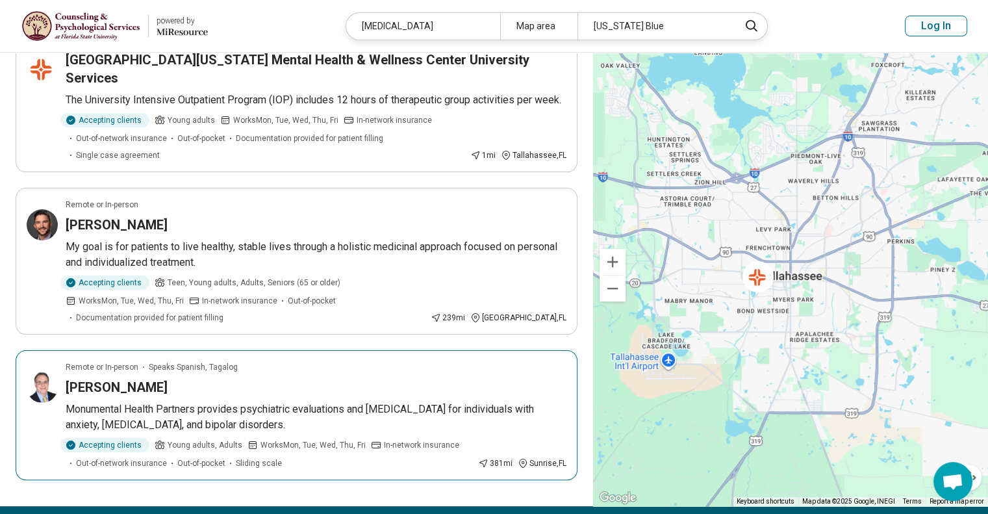
click at [136, 378] on h3 "David Rosenthal" at bounding box center [117, 387] width 102 height 18
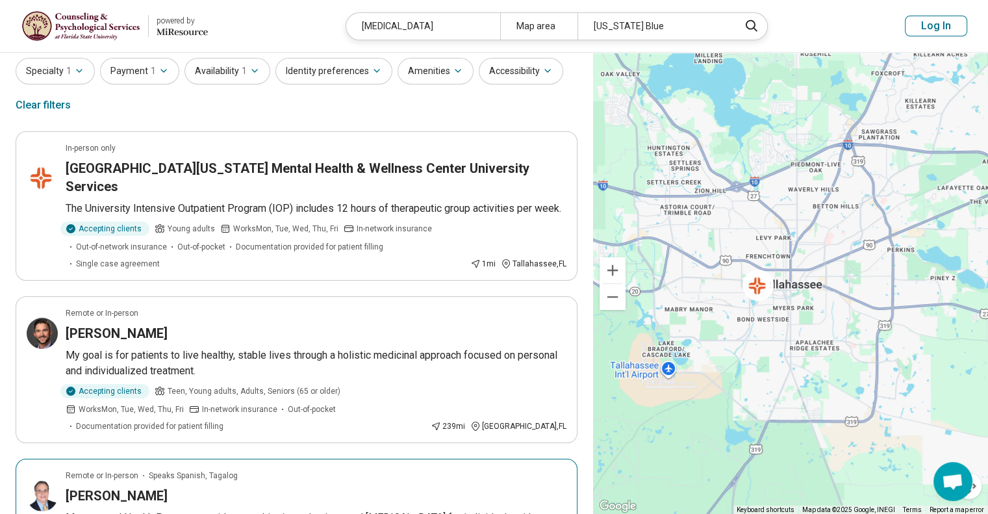
scroll to position [0, 0]
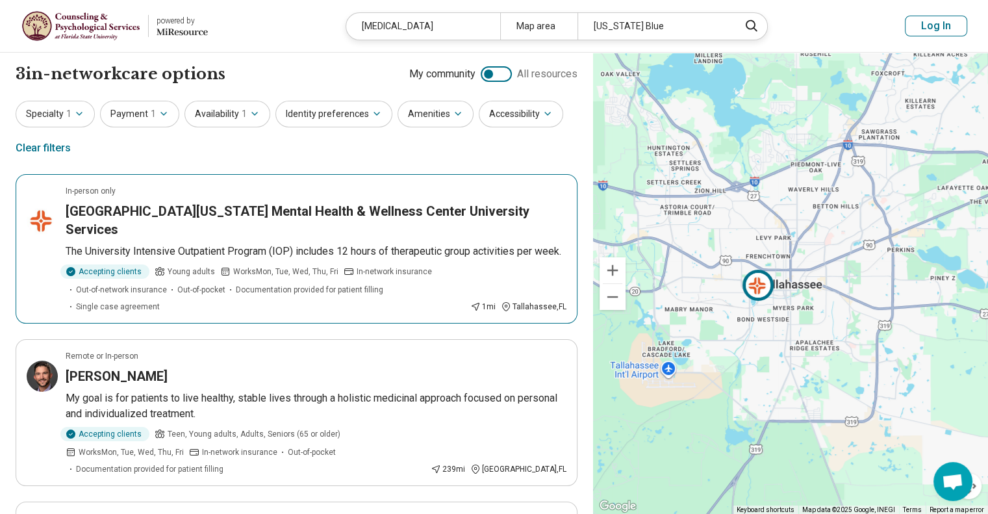
click at [283, 210] on h3 "HCA Florida Capital Hospital Mental Health & Wellness Center University Services" at bounding box center [316, 220] width 501 height 36
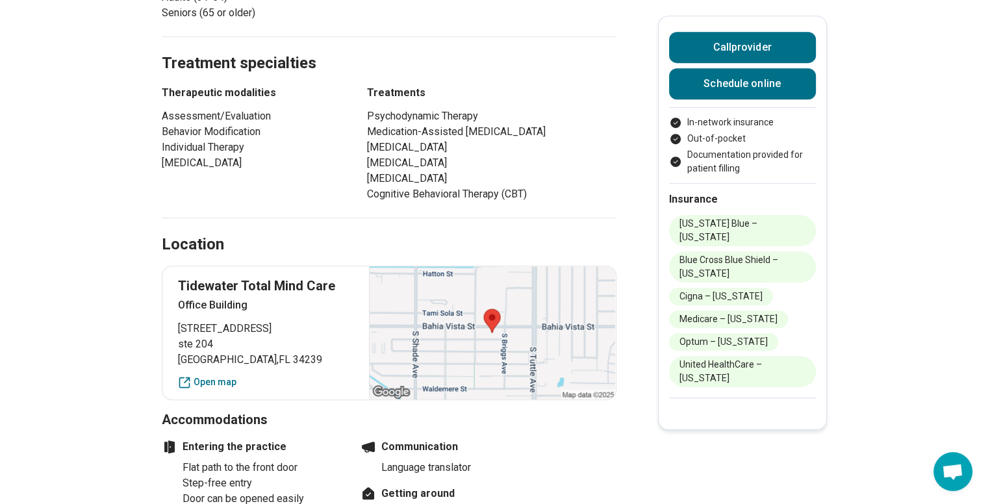
scroll to position [693, 0]
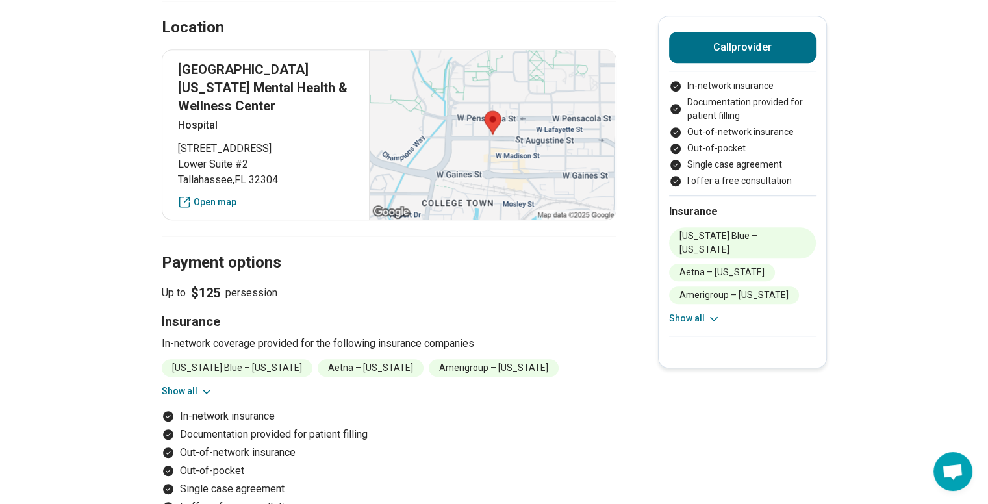
scroll to position [974, 0]
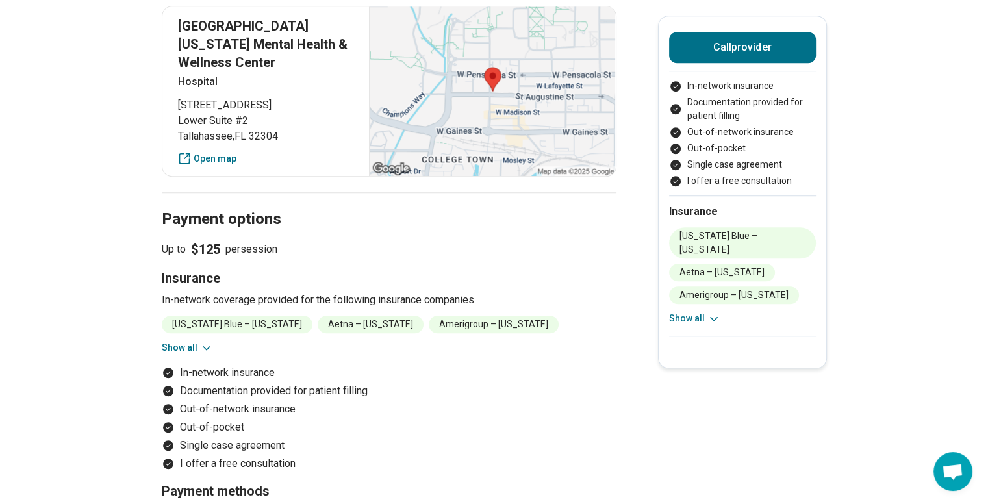
click at [197, 341] on button "Show all" at bounding box center [187, 348] width 51 height 14
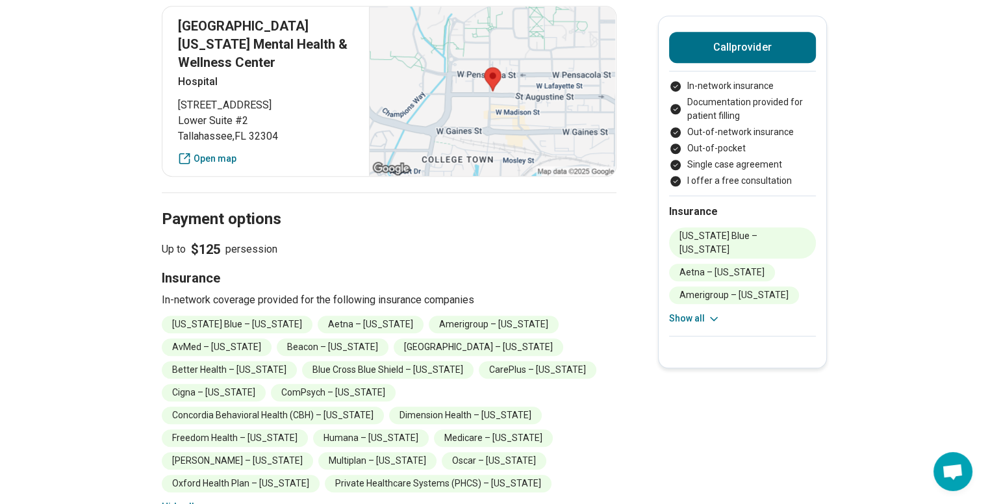
click at [898, 240] on main "HCA Florida Capital Hospital Mental Health & Wellness Center University Service…" at bounding box center [494, -1] width 988 height 1845
